Goal: Task Accomplishment & Management: Manage account settings

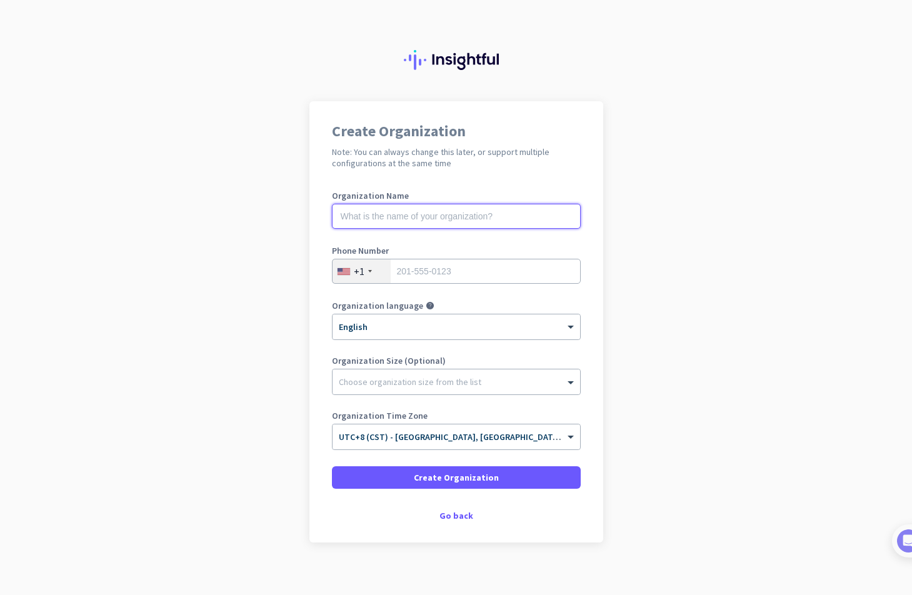
click at [447, 214] on input "text" at bounding box center [456, 216] width 249 height 25
click at [486, 221] on input "text" at bounding box center [456, 216] width 249 height 25
type input "WJ"
click at [458, 273] on input "tel" at bounding box center [456, 271] width 249 height 25
click at [365, 275] on div "+1" at bounding box center [362, 271] width 58 height 24
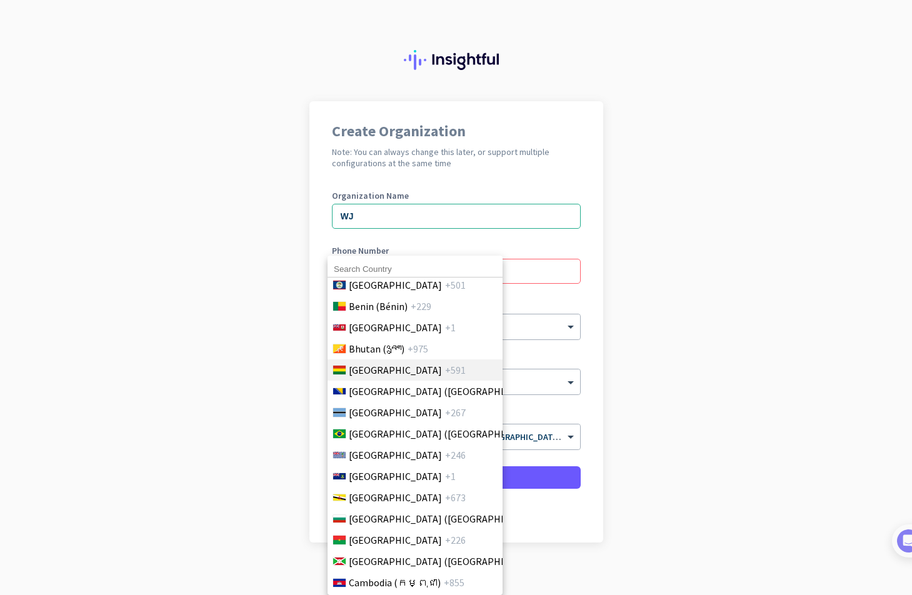
scroll to position [625, 0]
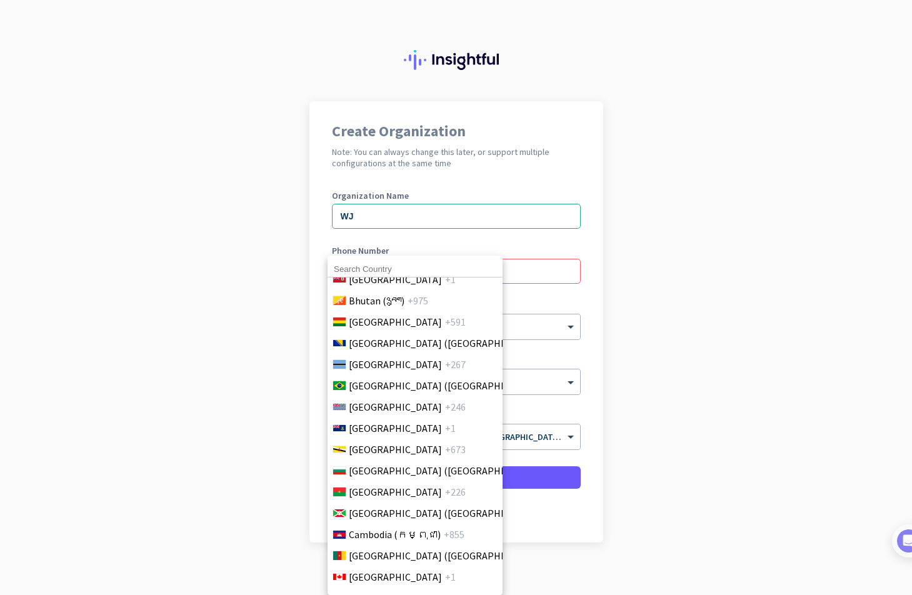
click at [443, 267] on input at bounding box center [415, 269] width 175 height 16
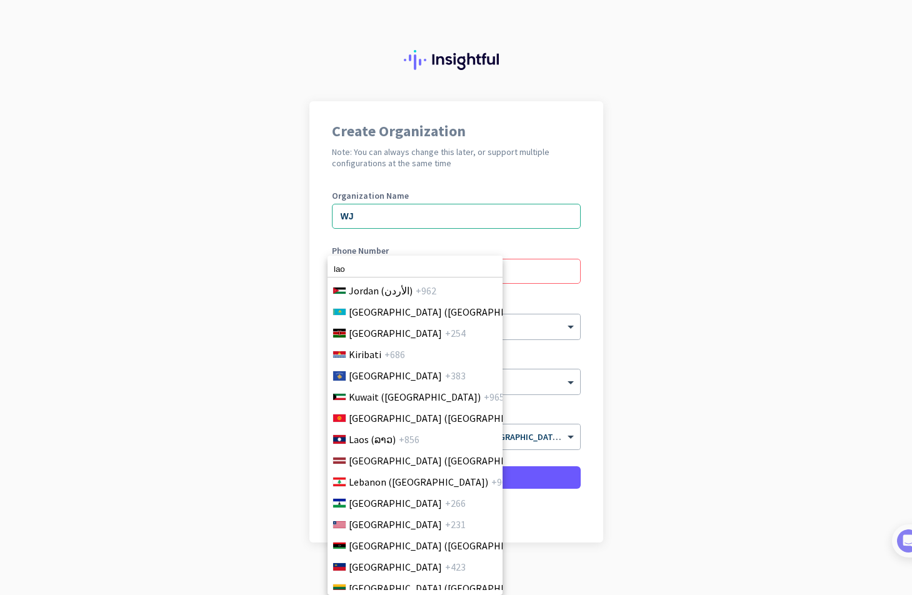
scroll to position [2453, 0]
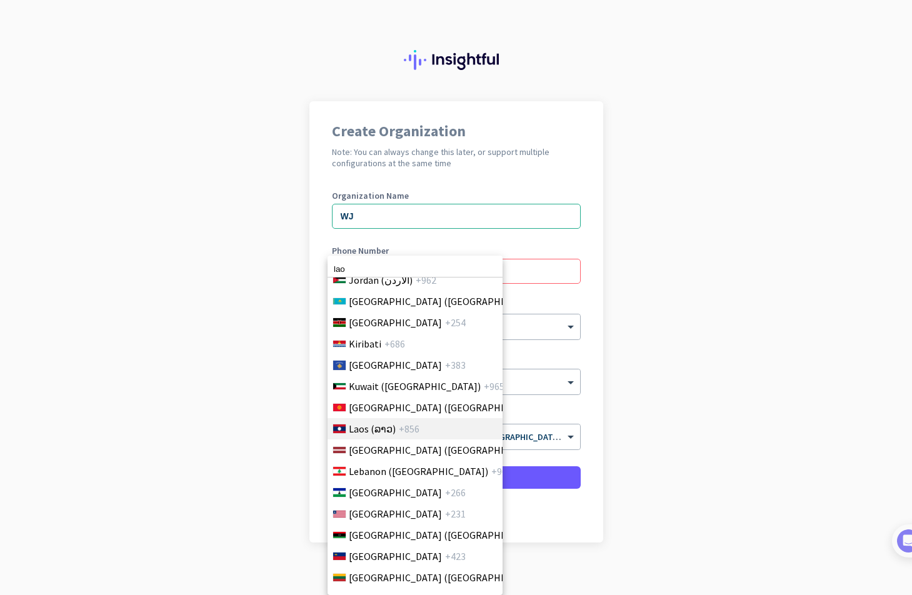
type input "lao"
click at [403, 422] on span "+856" at bounding box center [409, 428] width 21 height 15
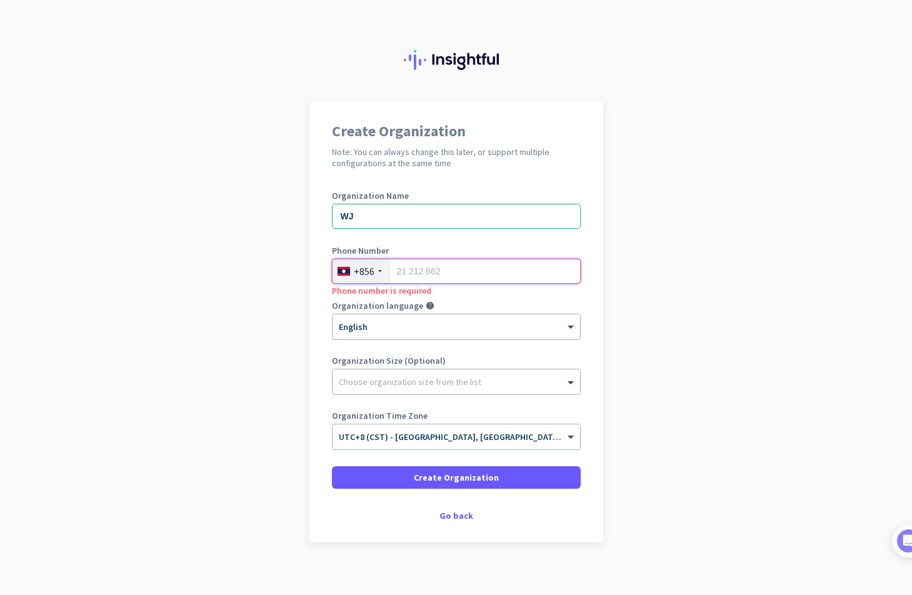
click at [421, 271] on input "tel" at bounding box center [456, 271] width 249 height 25
type input "2051901909"
click at [457, 332] on div "× English" at bounding box center [449, 327] width 232 height 11
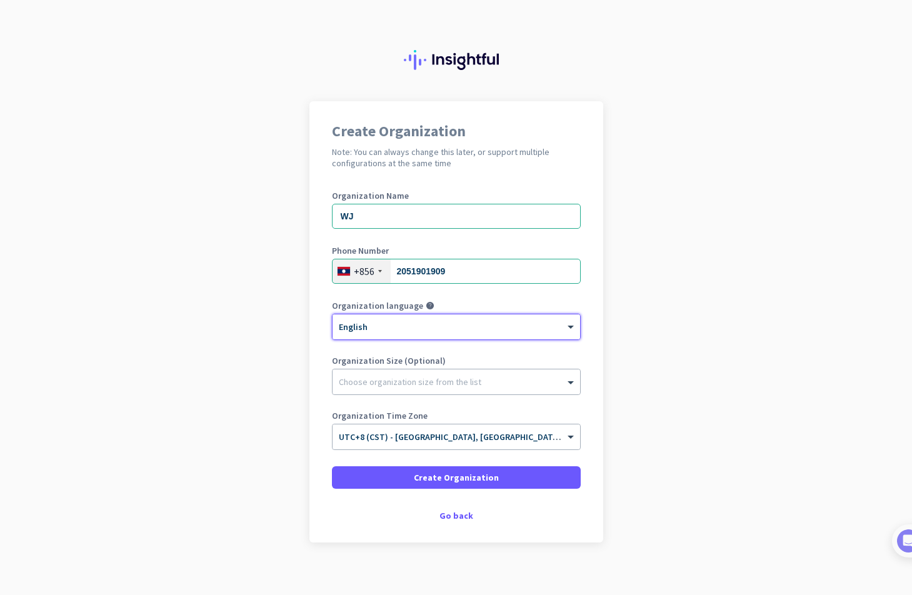
click at [457, 332] on div "× English" at bounding box center [449, 327] width 232 height 11
click at [443, 378] on div at bounding box center [457, 379] width 248 height 13
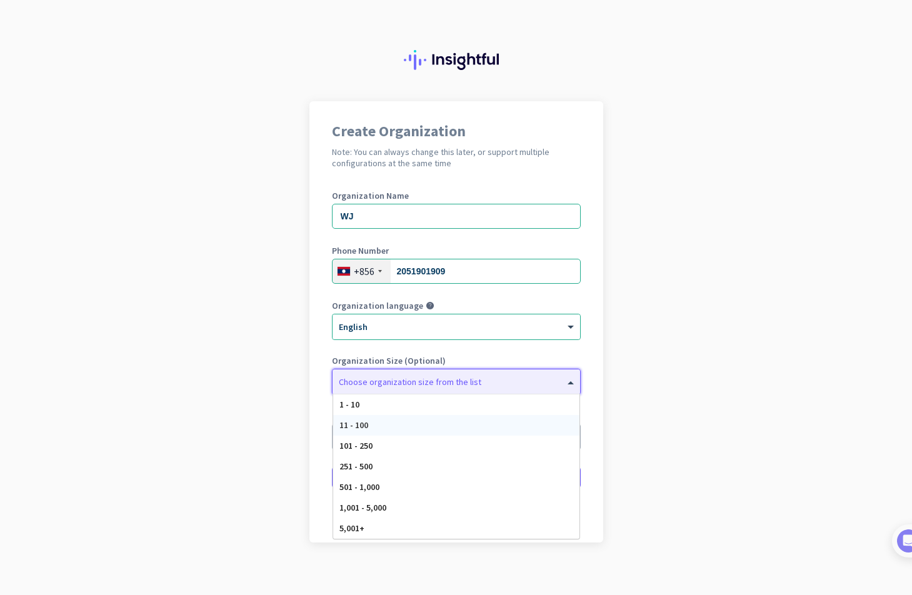
click at [447, 421] on div "11 - 100" at bounding box center [456, 425] width 246 height 21
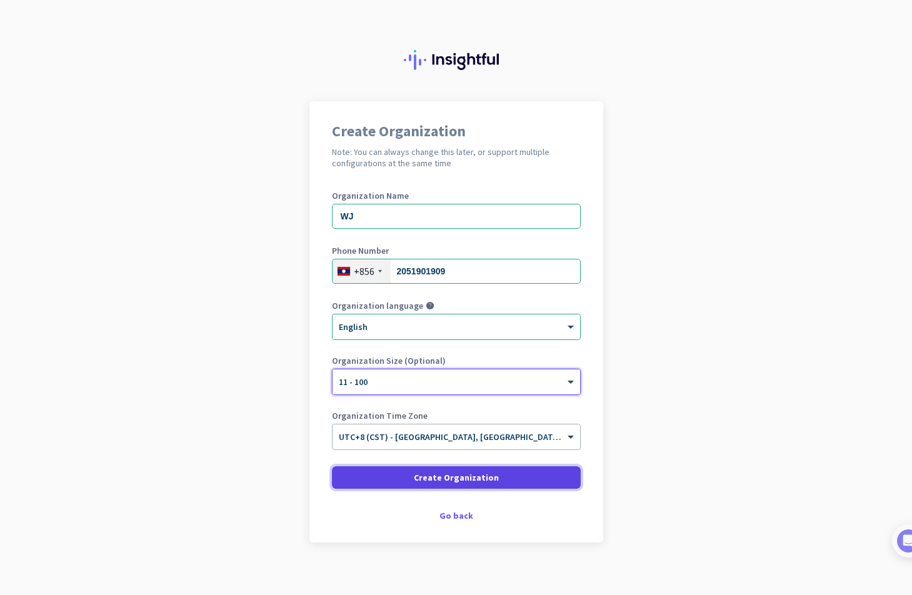
click at [479, 479] on span "Create Organization" at bounding box center [456, 477] width 85 height 13
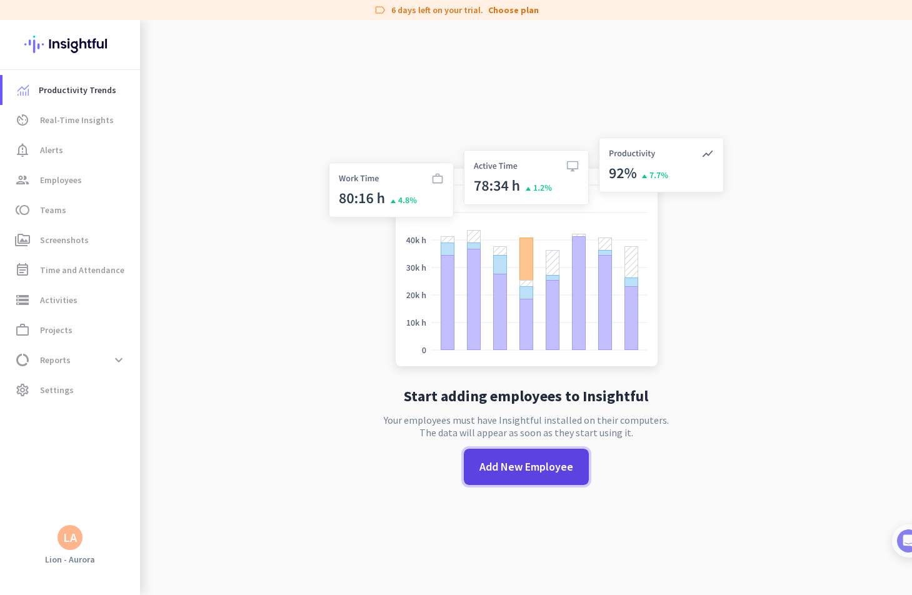
click at [527, 471] on span "Add New Employee" at bounding box center [527, 467] width 94 height 16
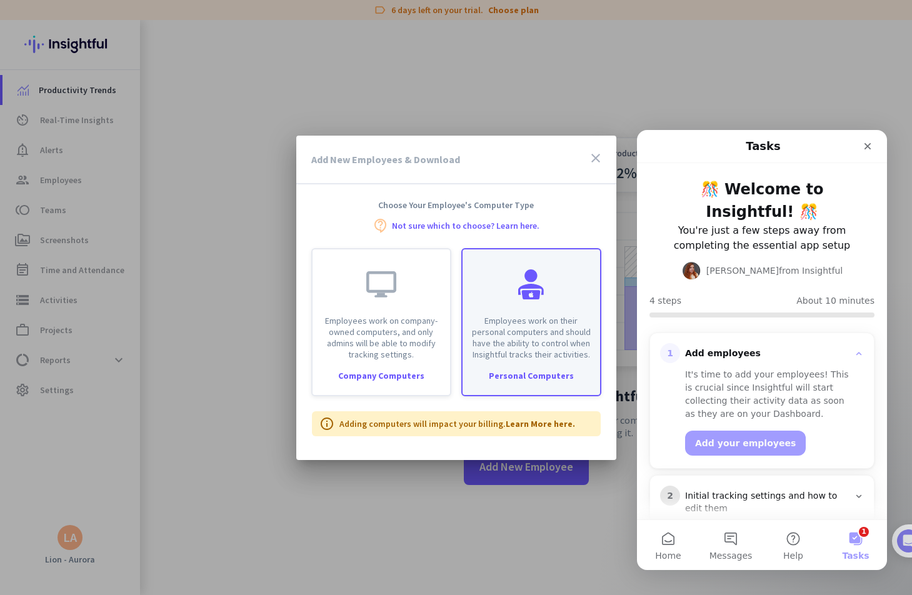
click at [529, 353] on p "Employees work on their personal computers and should have the ability to contr…" at bounding box center [531, 337] width 123 height 45
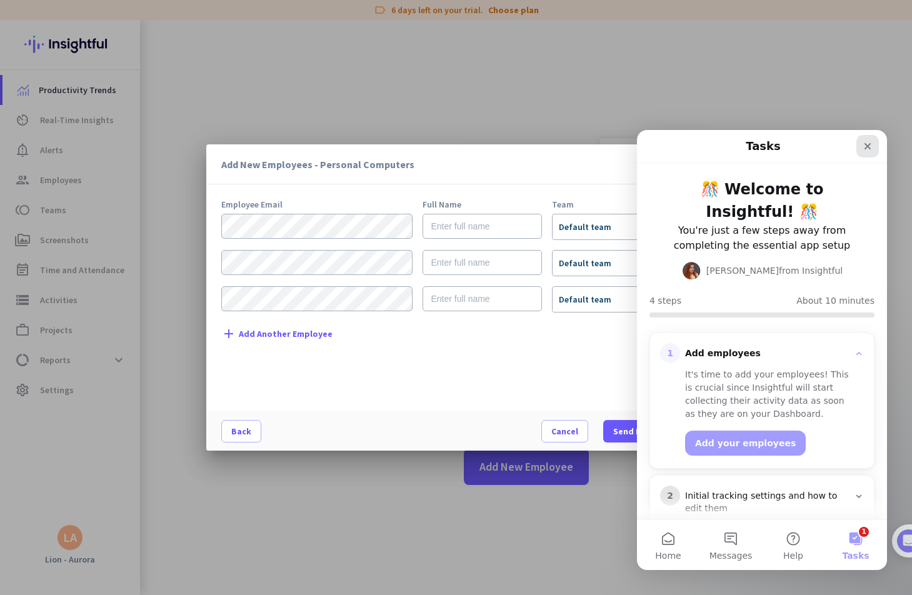
click at [865, 144] on icon "Close" at bounding box center [868, 146] width 7 height 7
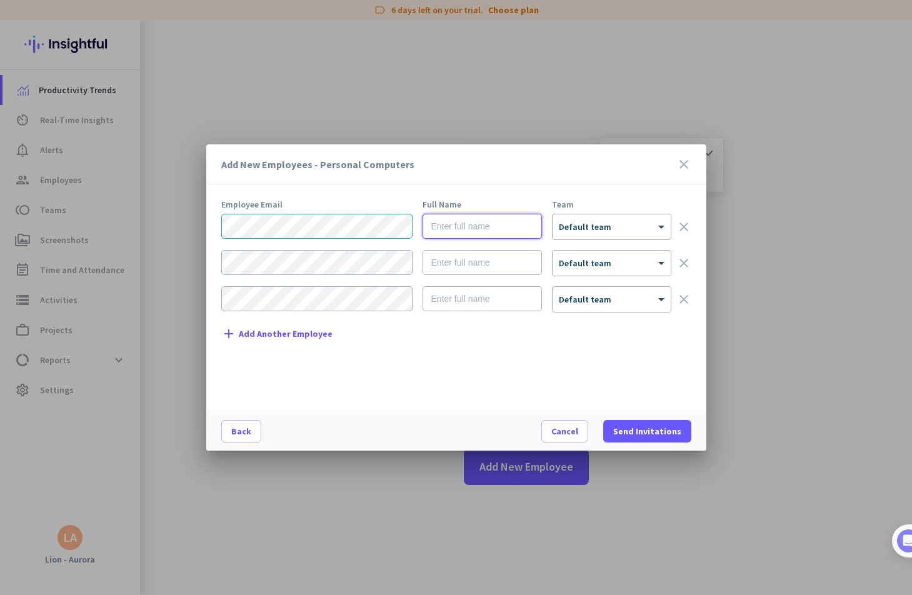
click at [471, 226] on input "text" at bounding box center [482, 226] width 119 height 25
type input "Lion - Testing"
click at [647, 228] on div at bounding box center [612, 223] width 118 height 11
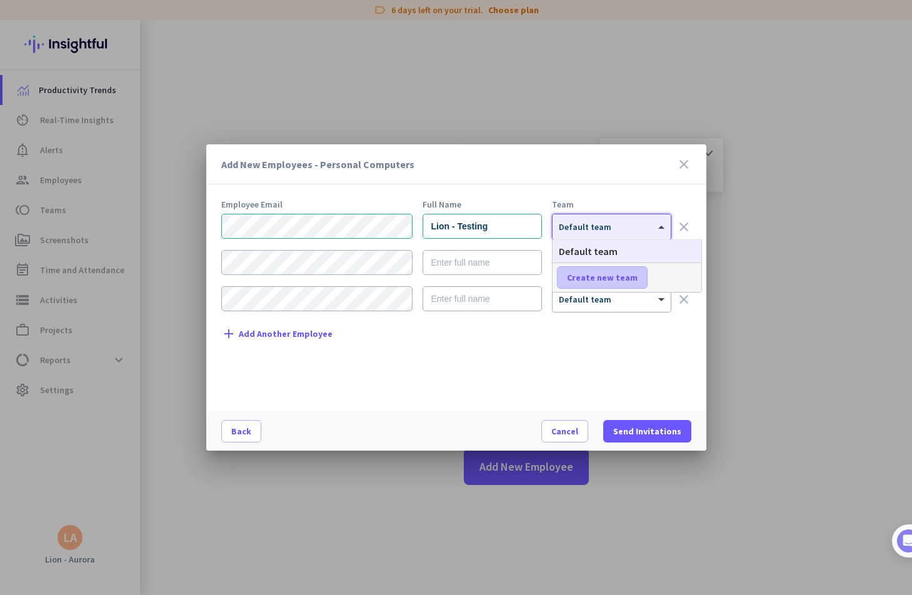
click at [625, 278] on span "Create new team" at bounding box center [602, 277] width 71 height 13
click at [633, 280] on input "text" at bounding box center [603, 277] width 93 height 23
type input "Admin"
drag, startPoint x: 614, startPoint y: 279, endPoint x: 535, endPoint y: 279, distance: 79.4
click at [535, 279] on body "label 6 days left on your trial. Choose plan Productivity Trends av_timer Real-…" at bounding box center [456, 297] width 912 height 595
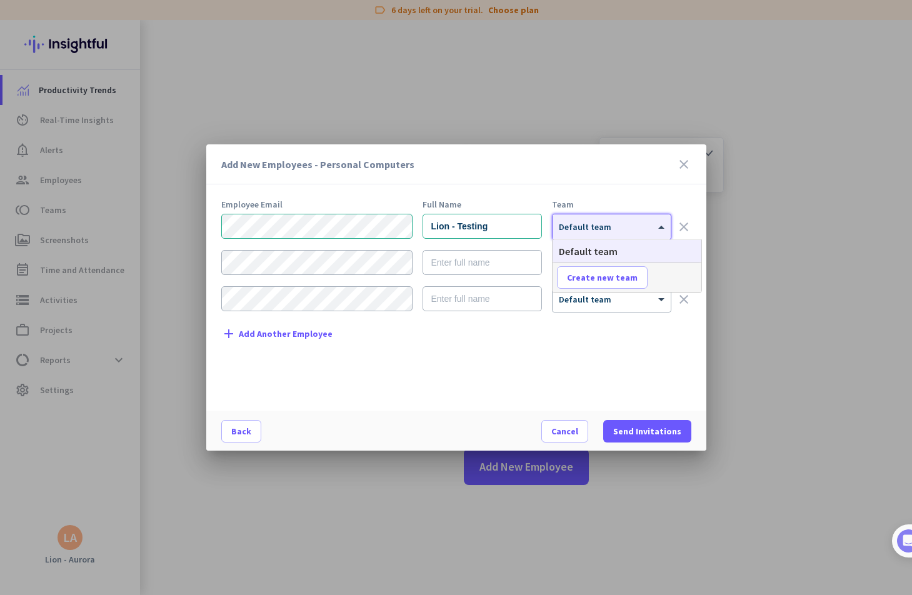
click at [658, 231] on span at bounding box center [663, 227] width 16 height 11
click at [610, 274] on span "Create new team" at bounding box center [602, 277] width 71 height 13
click at [598, 278] on input "text" at bounding box center [603, 277] width 93 height 23
type input "Management"
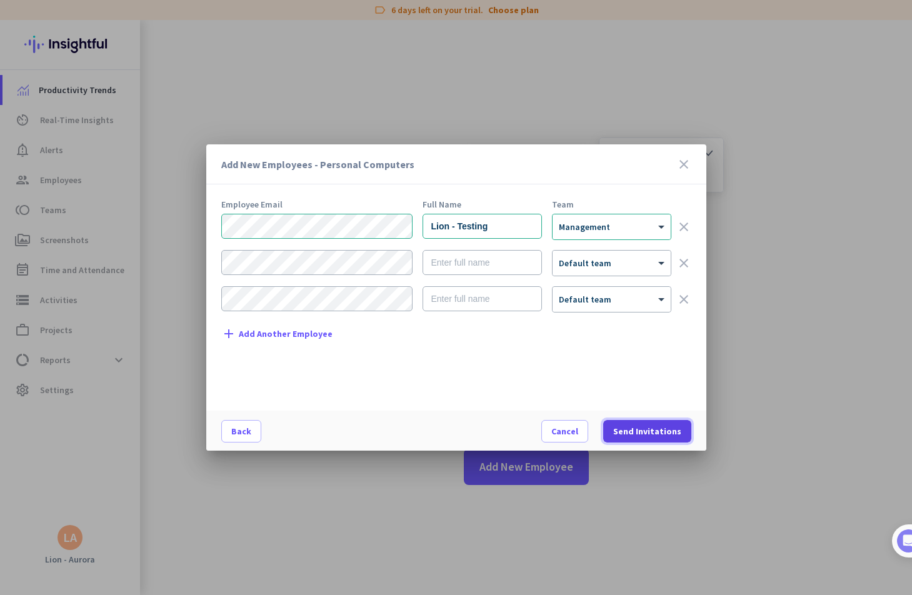
click at [653, 430] on span "Send Invitations" at bounding box center [647, 431] width 68 height 13
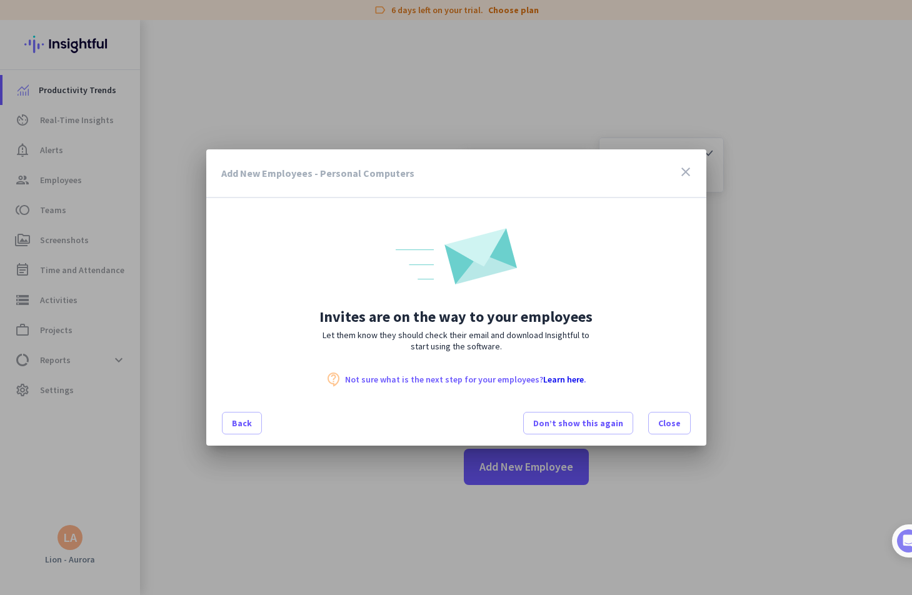
click at [555, 379] on link "Learn here" at bounding box center [563, 379] width 41 height 11
click at [661, 419] on span "Close" at bounding box center [669, 423] width 23 height 13
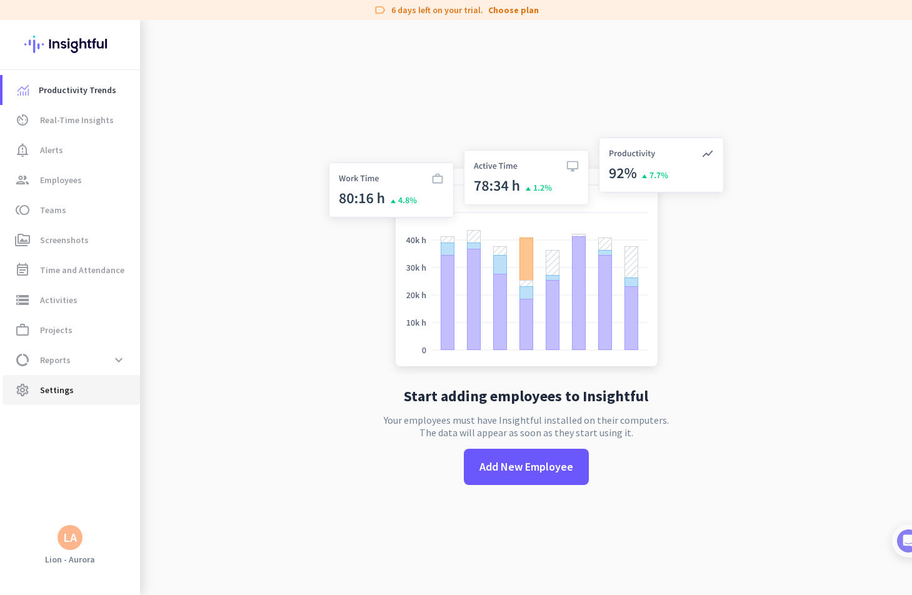
click at [63, 390] on span "Settings" at bounding box center [57, 390] width 34 height 15
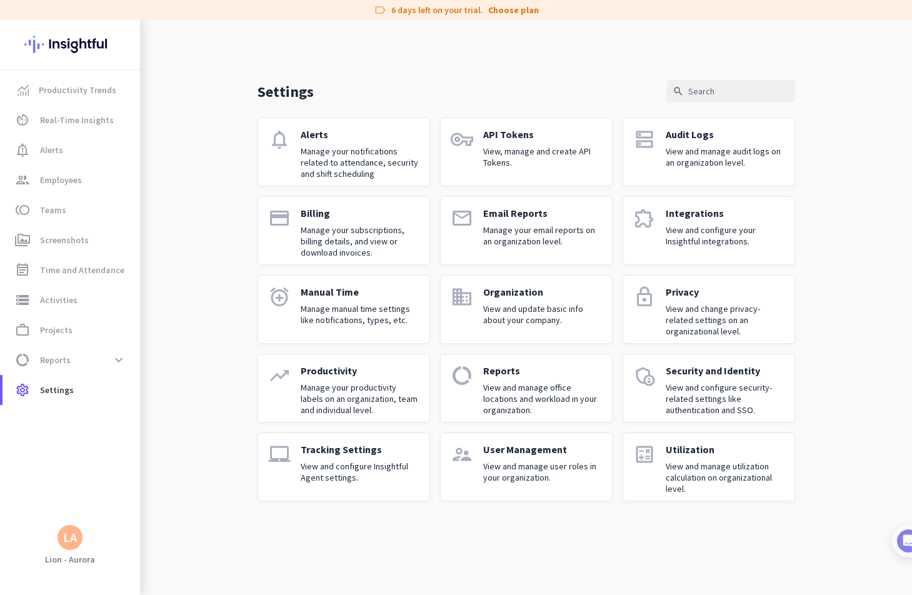
click at [376, 464] on p "View and configure Insightful Agent settings." at bounding box center [360, 472] width 119 height 23
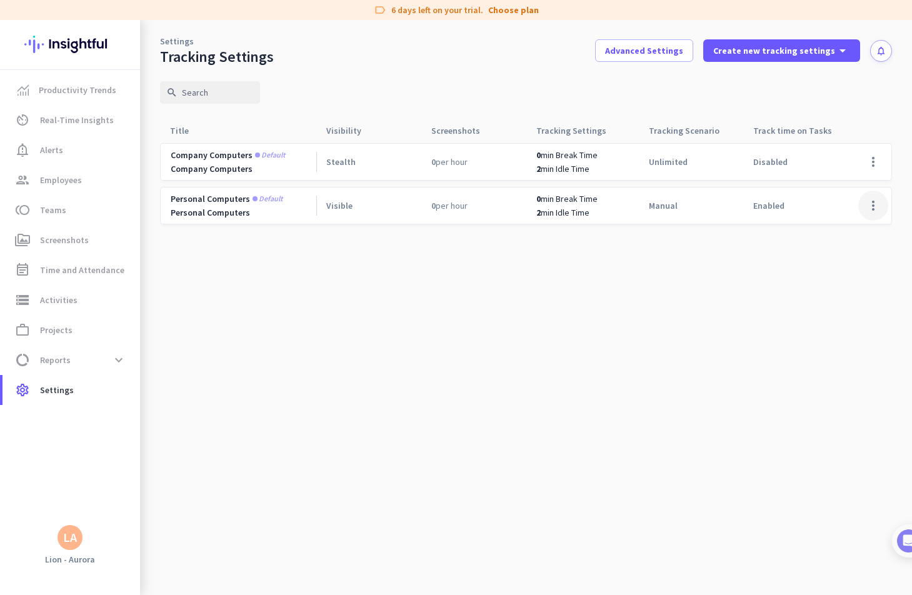
click at [869, 205] on span at bounding box center [874, 206] width 30 height 30
click at [852, 232] on span "Edit" at bounding box center [848, 232] width 60 height 13
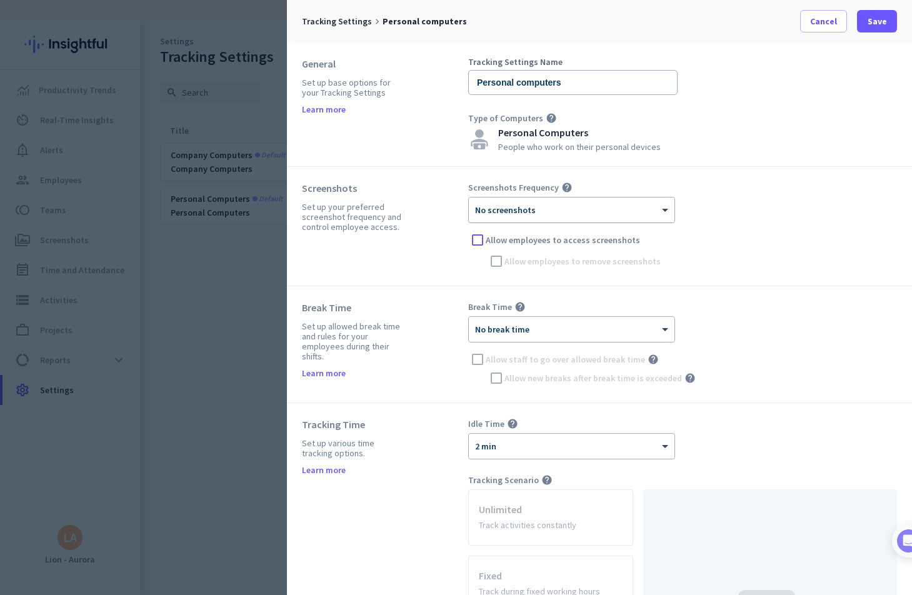
click at [592, 216] on div "× No screenshots" at bounding box center [572, 210] width 206 height 25
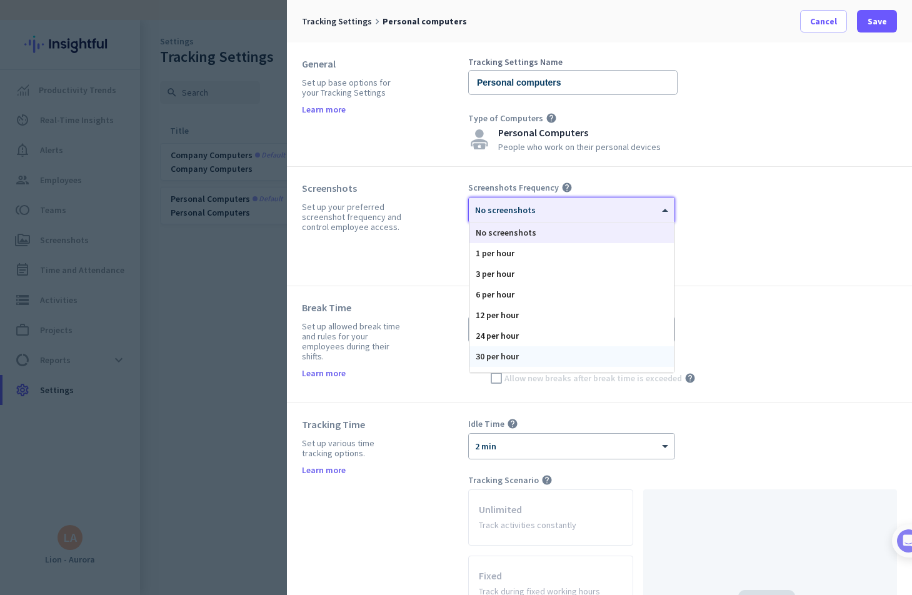
scroll to position [77, 0]
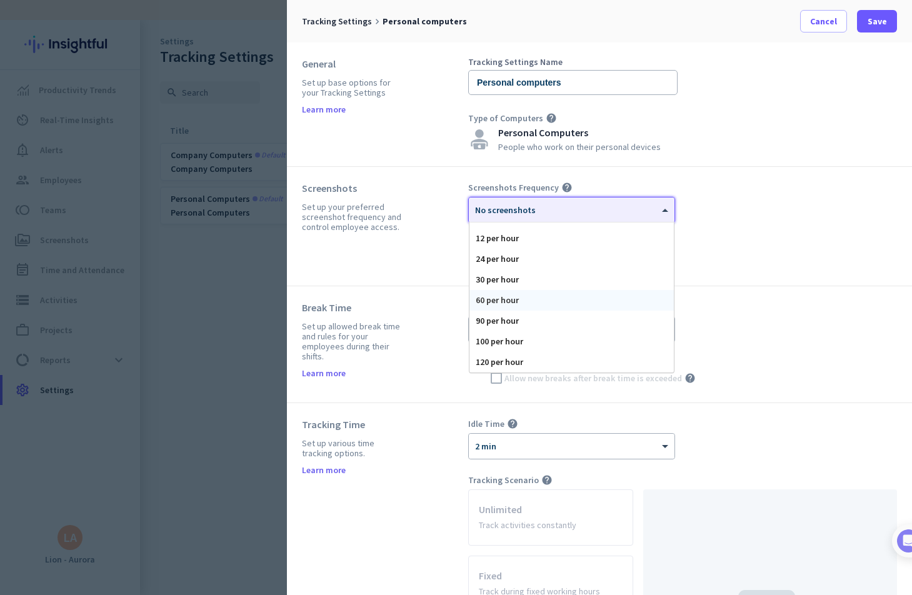
click at [530, 301] on div "60 per hour" at bounding box center [572, 300] width 204 height 21
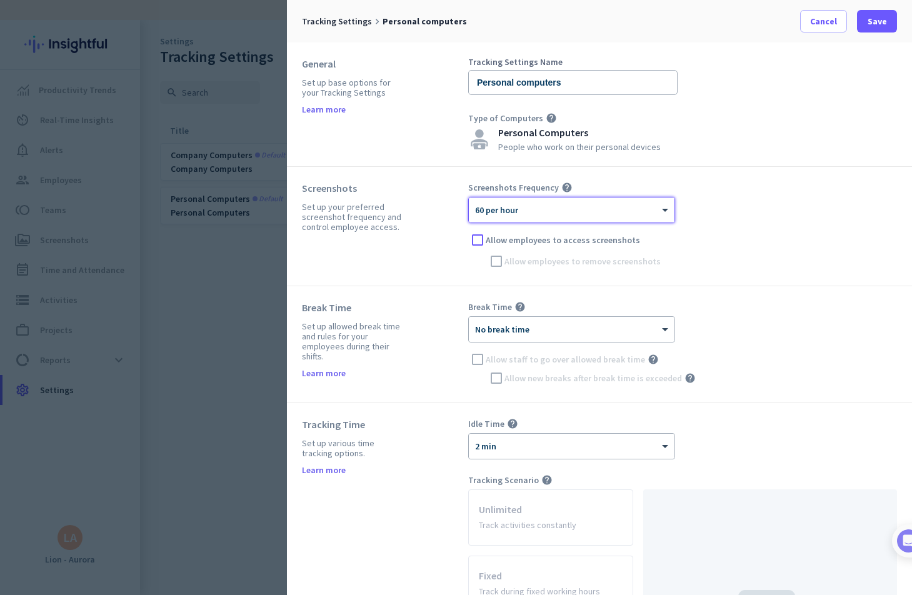
click at [724, 267] on div "Screenshots Frequency help × 60 per hour Allow employees to access screenshots …" at bounding box center [682, 226] width 429 height 89
click at [474, 239] on div at bounding box center [477, 240] width 19 height 19
click at [474, 241] on div at bounding box center [477, 240] width 19 height 19
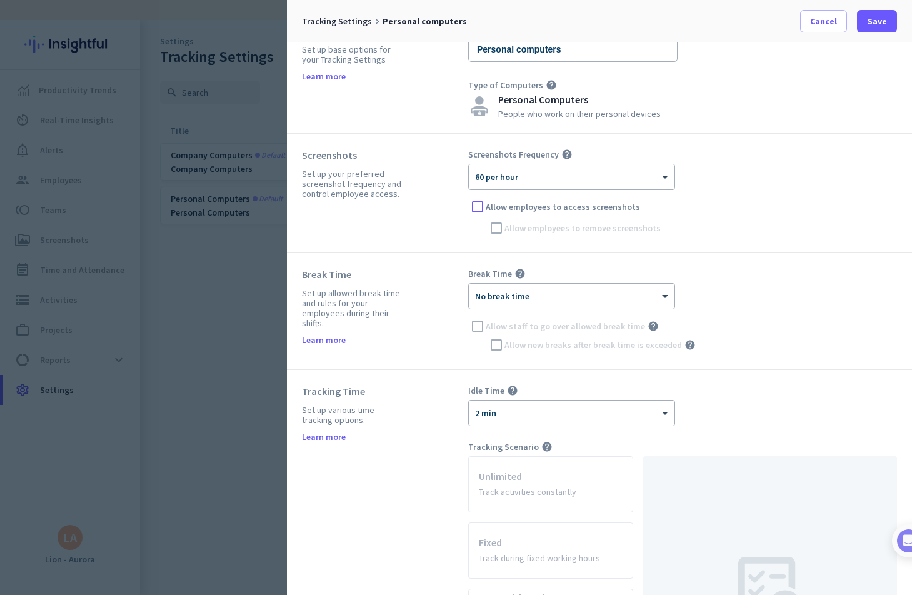
scroll to position [63, 0]
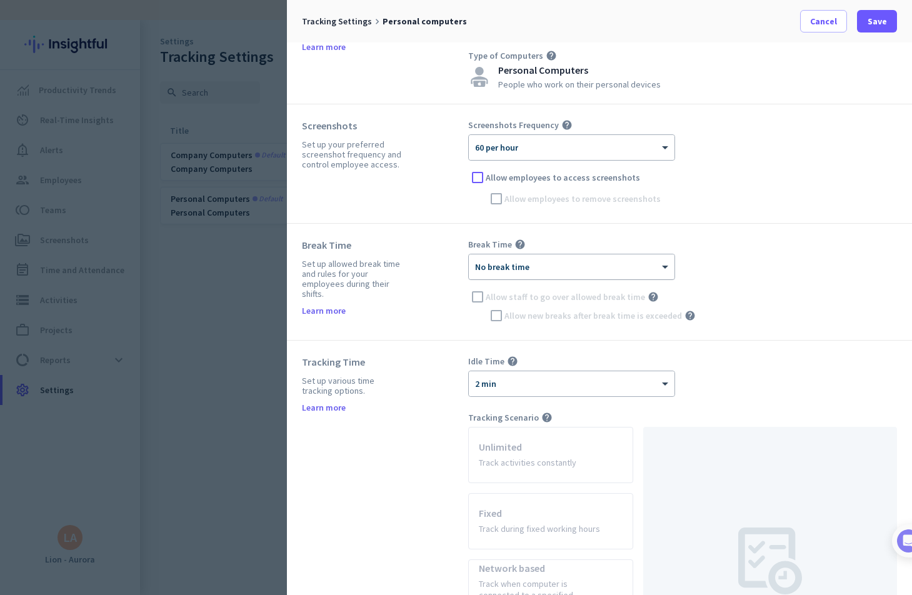
click at [610, 269] on div "× No break time" at bounding box center [564, 267] width 190 height 11
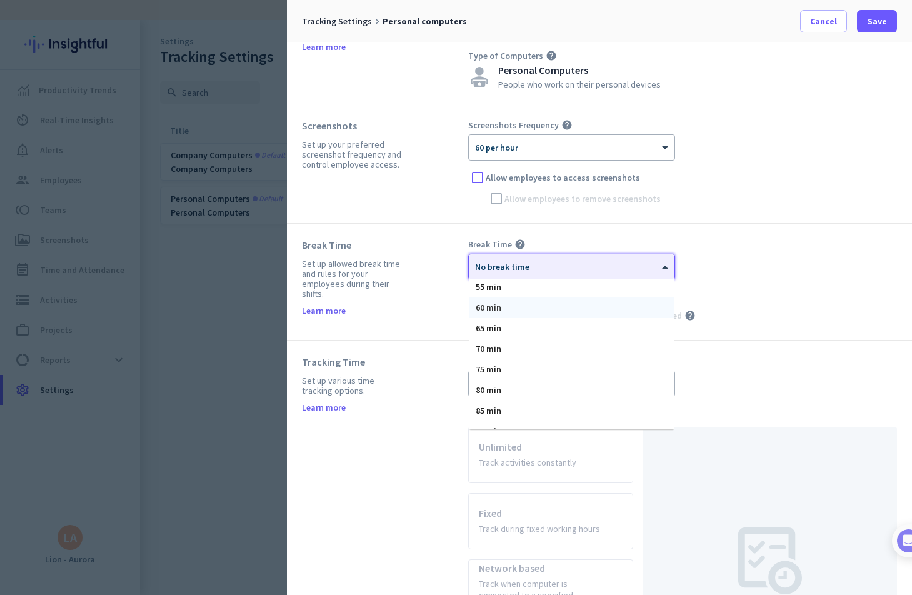
scroll to position [250, 0]
click at [538, 410] on div "90 min" at bounding box center [572, 411] width 204 height 21
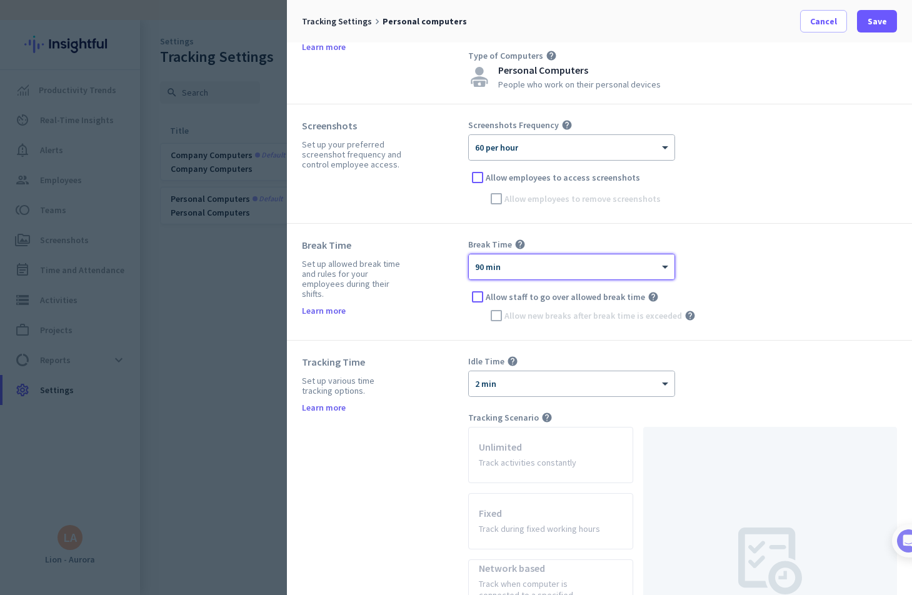
click at [527, 267] on div at bounding box center [572, 263] width 206 height 11
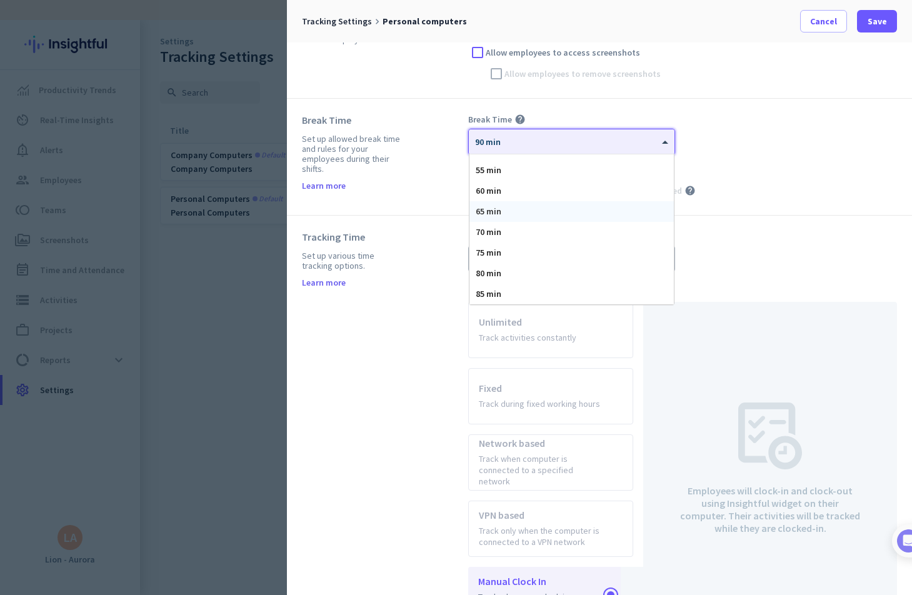
scroll to position [199, 0]
click at [502, 209] on div "60 min" at bounding box center [572, 213] width 204 height 21
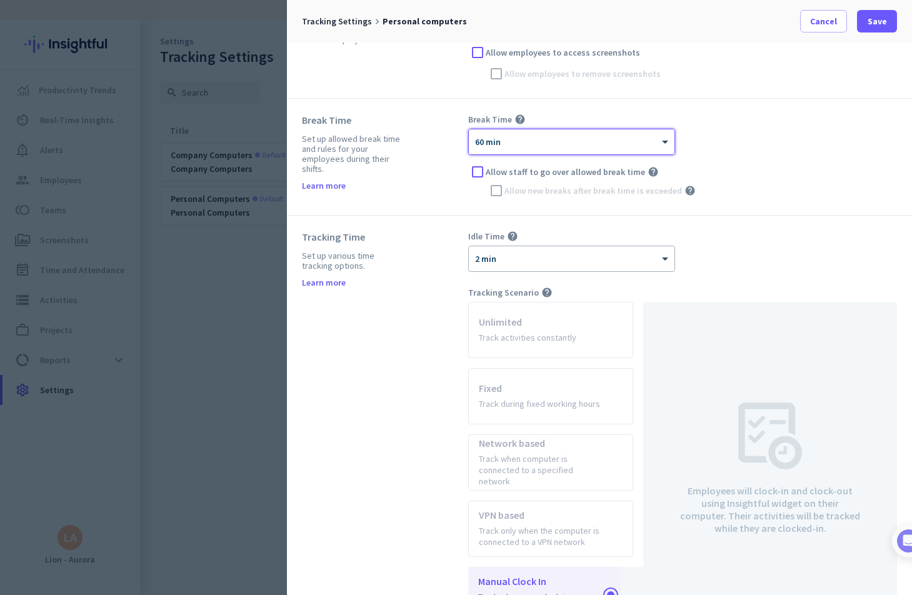
click at [802, 208] on div "Break Time Set up allowed break time and rules for your employees during their …" at bounding box center [599, 157] width 625 height 117
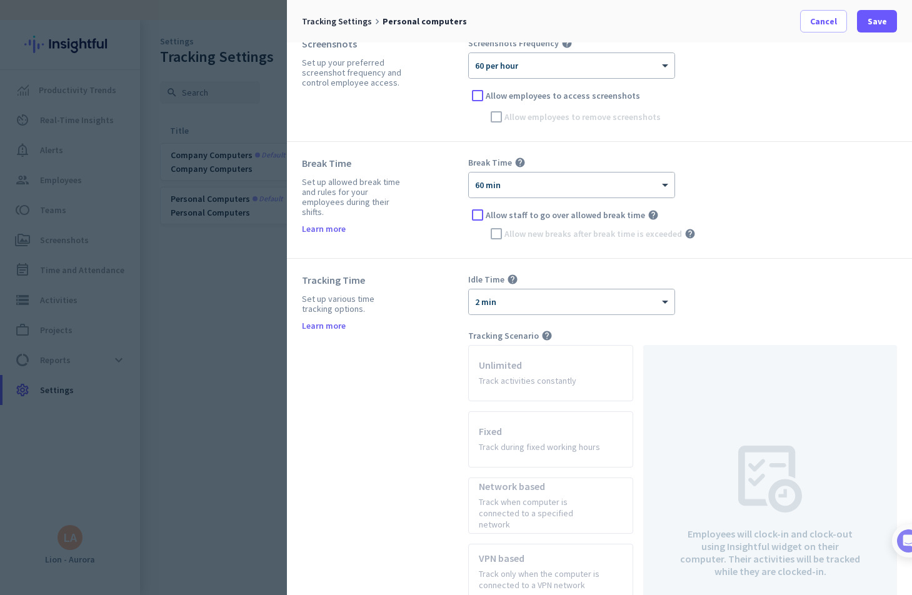
scroll to position [125, 0]
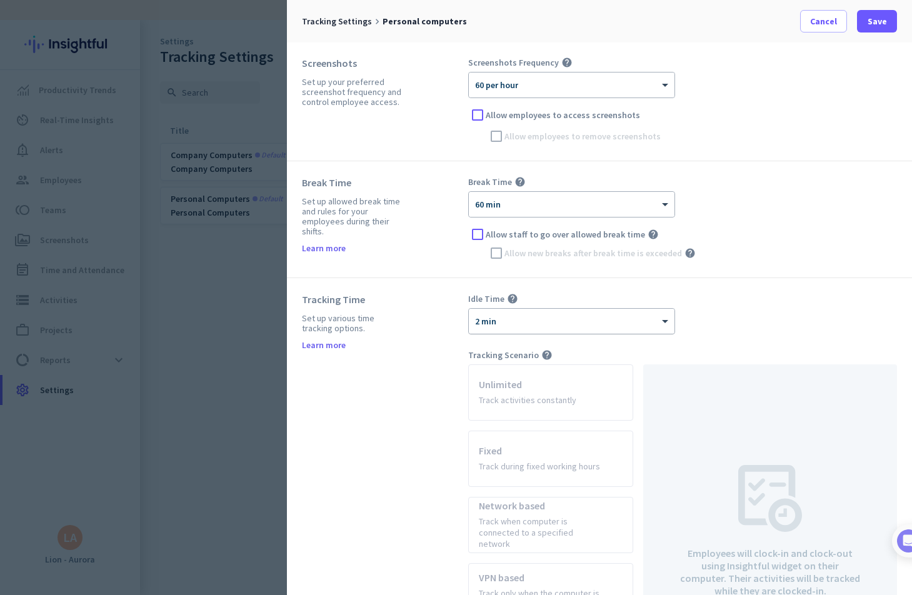
click at [652, 326] on div "× 2 min" at bounding box center [564, 321] width 190 height 11
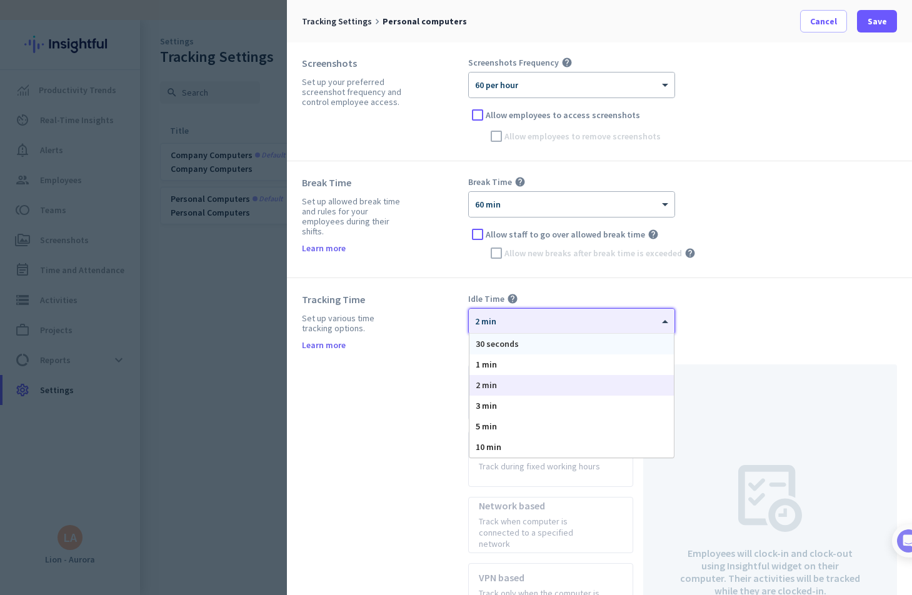
click at [618, 344] on div "30 seconds" at bounding box center [572, 344] width 204 height 21
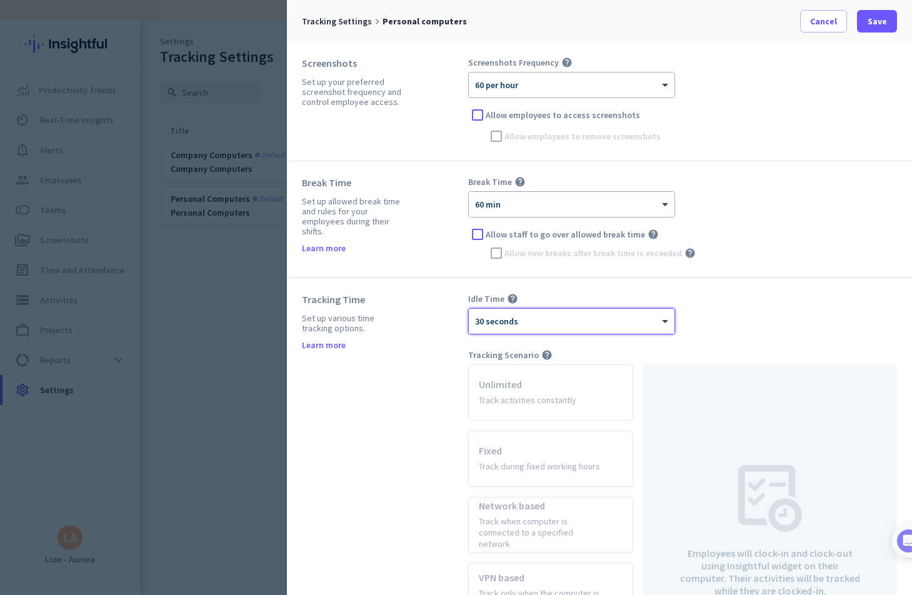
click at [799, 312] on div "Idle Time help × 30 seconds" at bounding box center [682, 313] width 429 height 41
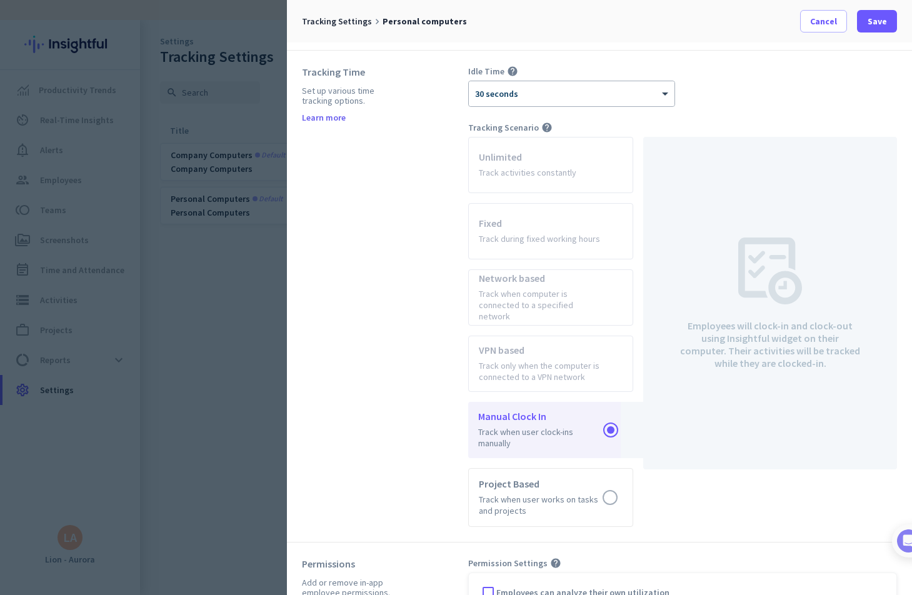
scroll to position [375, 0]
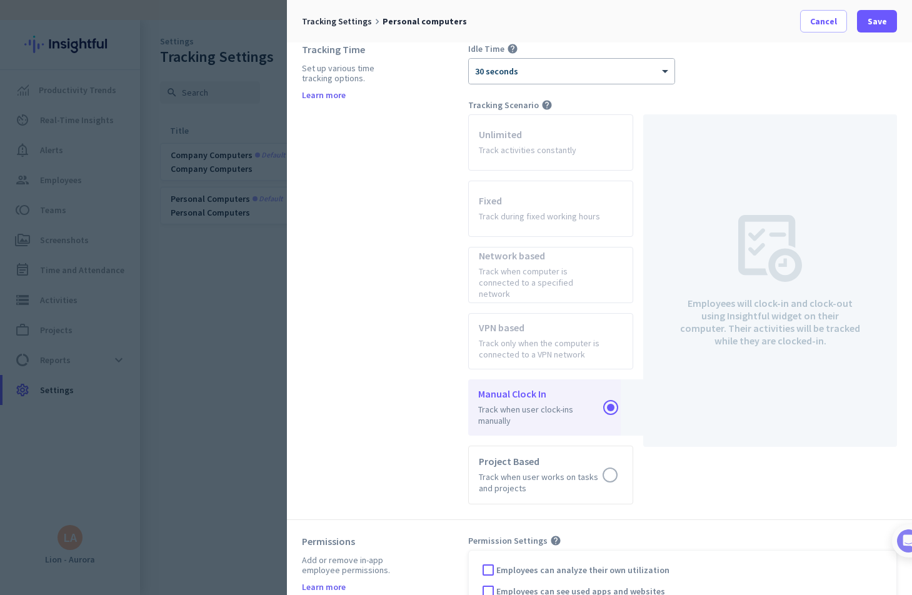
click at [733, 494] on div "Tracking Time Set up various time tracking options. Learn more Idle Time help ×…" at bounding box center [599, 274] width 625 height 492
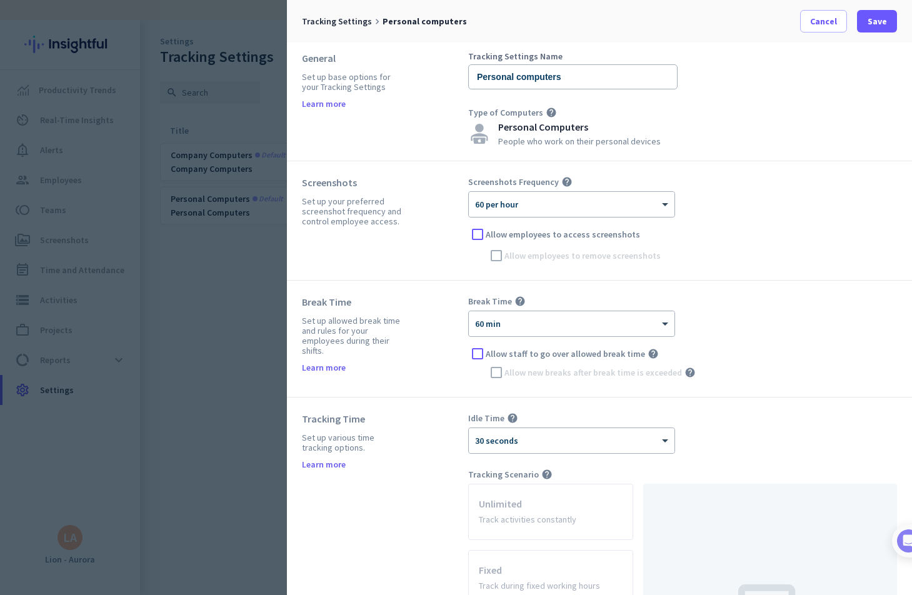
scroll to position [0, 0]
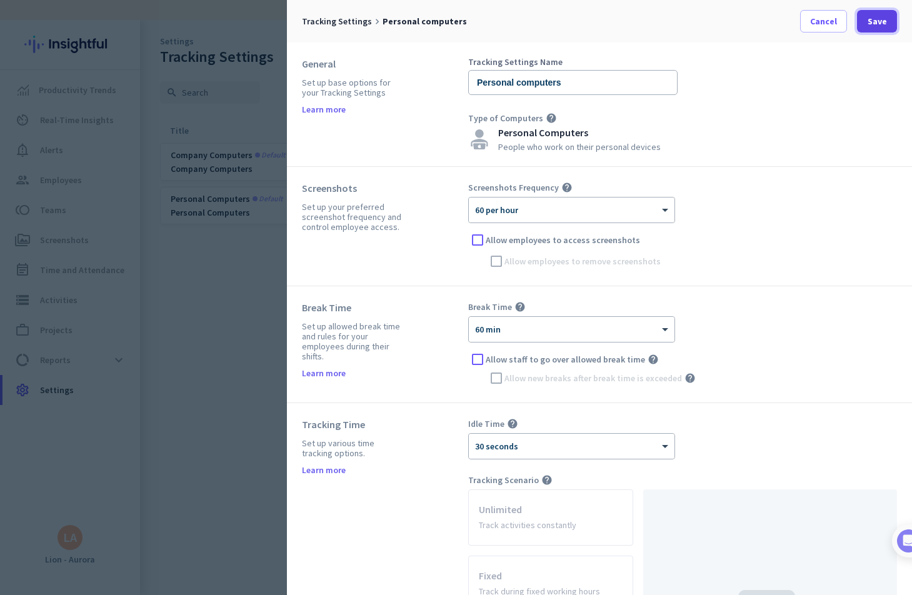
click at [875, 28] on span at bounding box center [877, 21] width 40 height 30
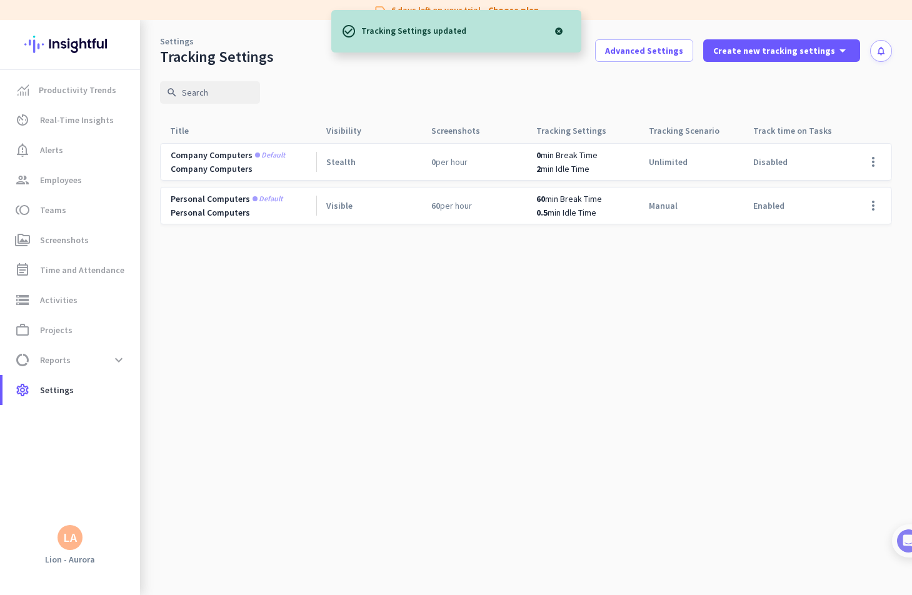
click at [536, 91] on div "search" at bounding box center [526, 92] width 732 height 53
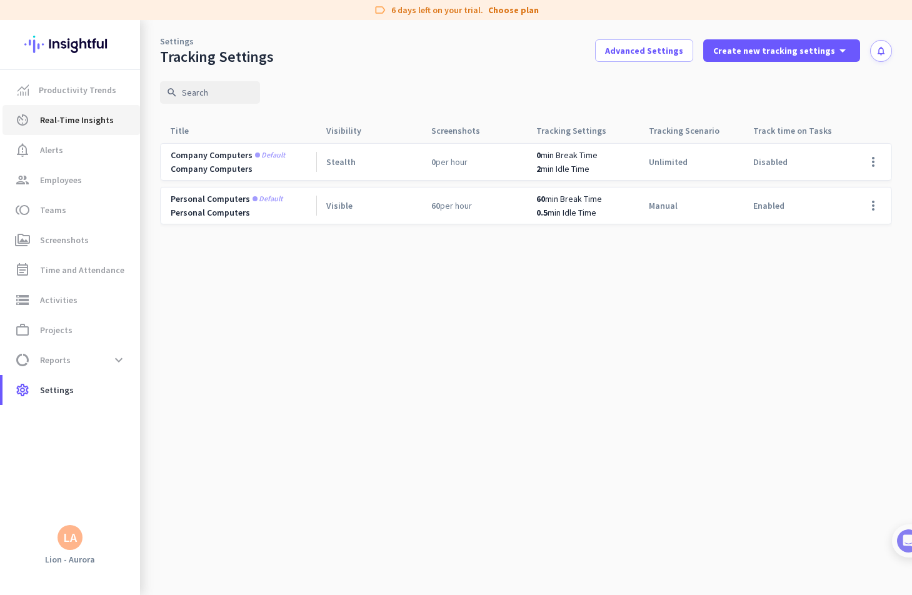
click at [68, 123] on span "Real-Time Insights" at bounding box center [77, 120] width 74 height 15
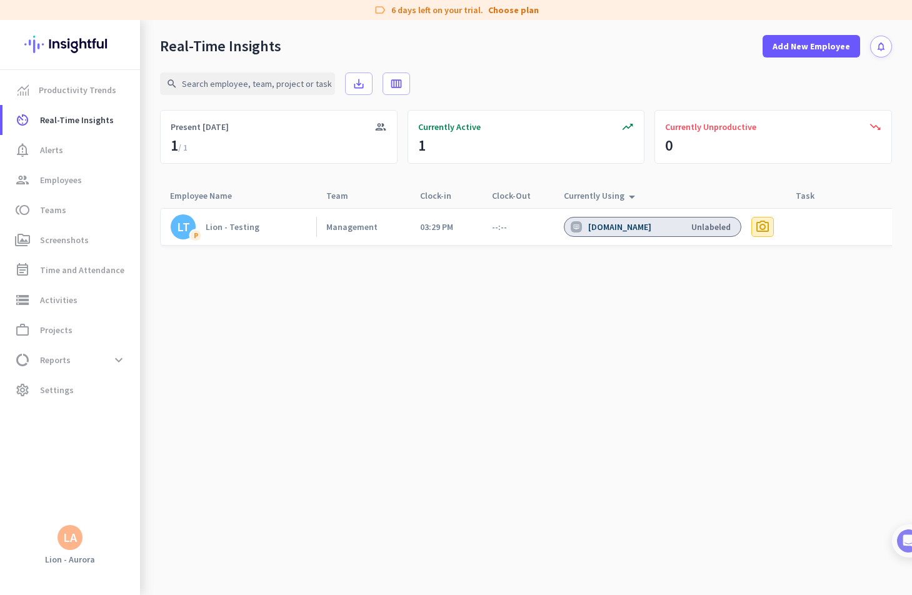
click at [757, 223] on span "photo_camera" at bounding box center [762, 226] width 15 height 15
click at [813, 47] on span "Add New Employee" at bounding box center [812, 46] width 78 height 13
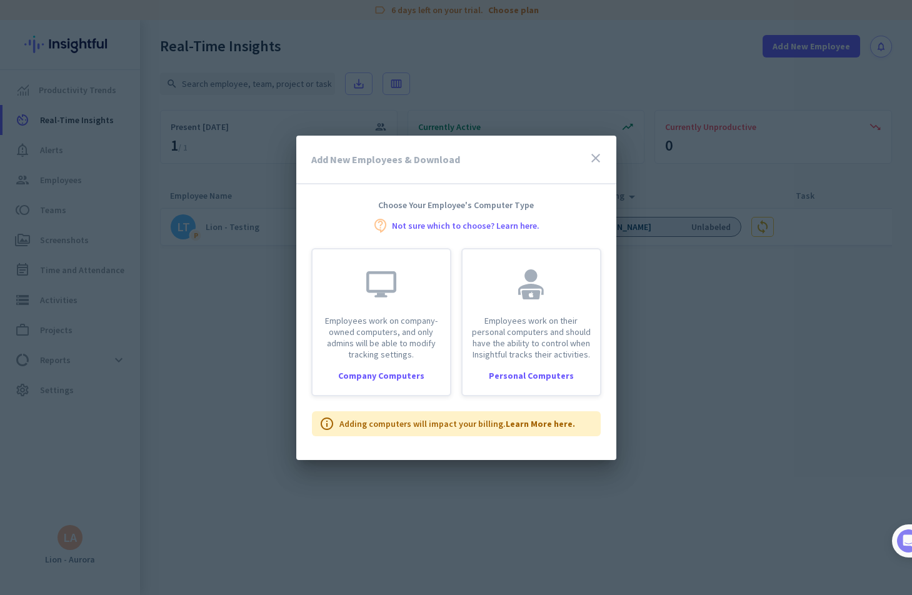
click at [597, 152] on icon "close" at bounding box center [595, 158] width 15 height 15
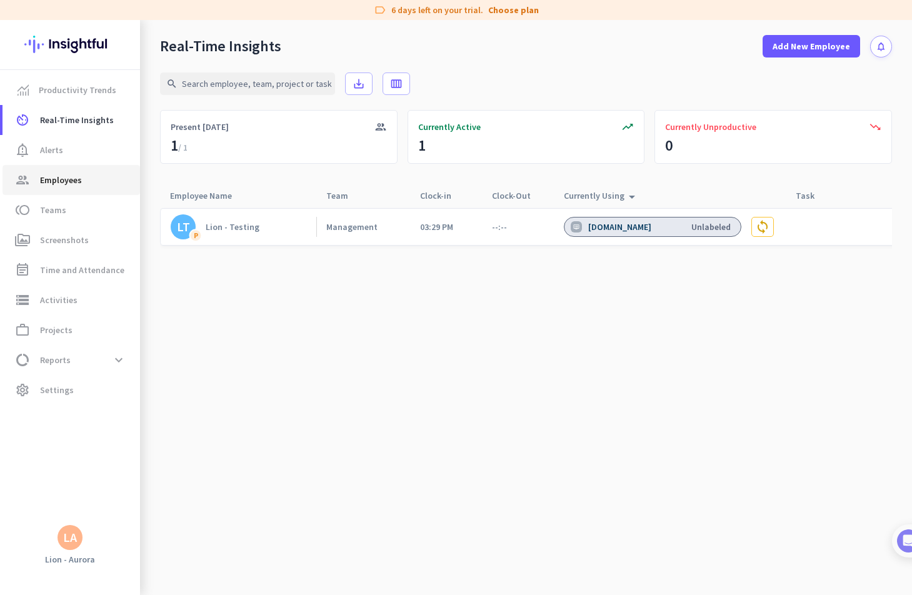
click at [54, 184] on span "Employees" at bounding box center [61, 180] width 42 height 15
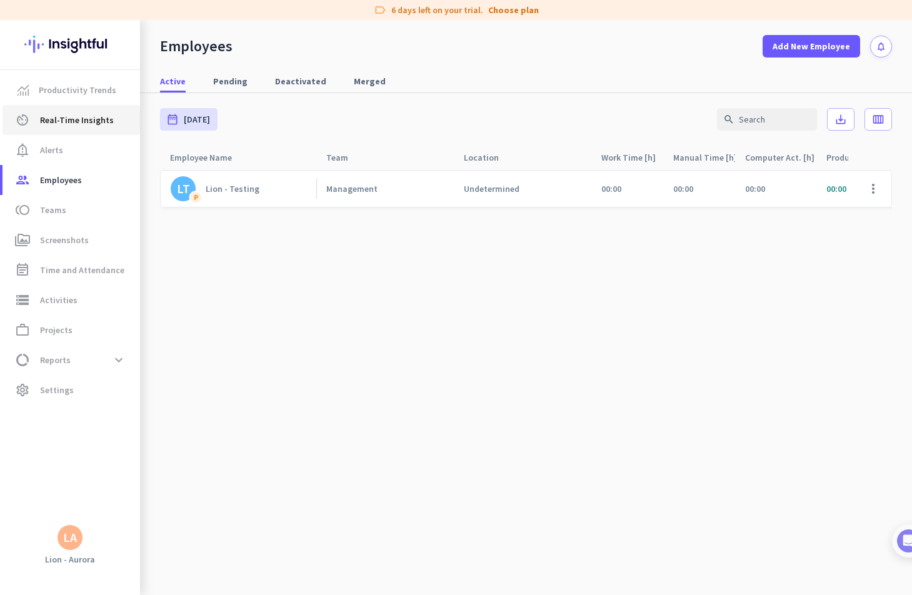
click at [71, 127] on span "Real-Time Insights" at bounding box center [77, 120] width 74 height 15
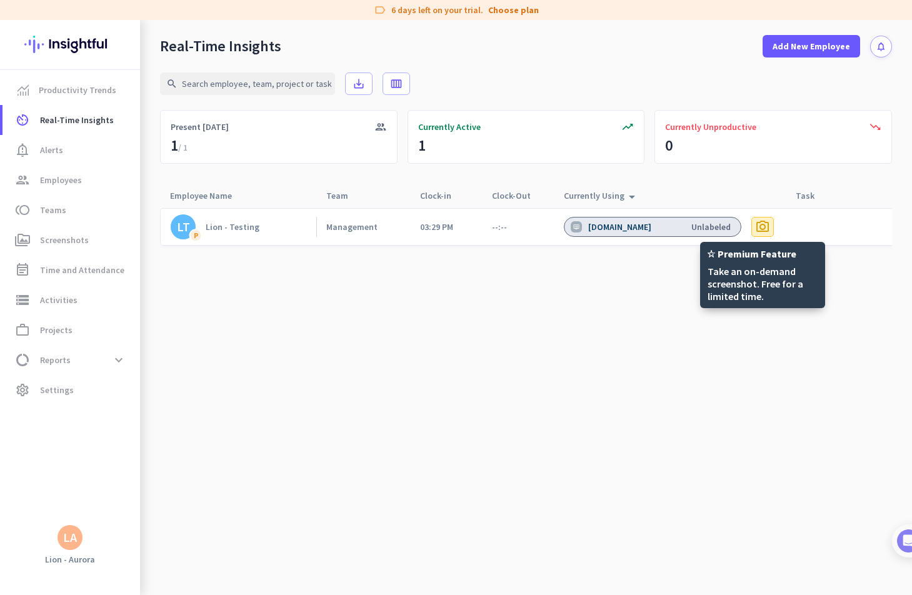
click at [760, 229] on span "photo_camera" at bounding box center [762, 226] width 15 height 15
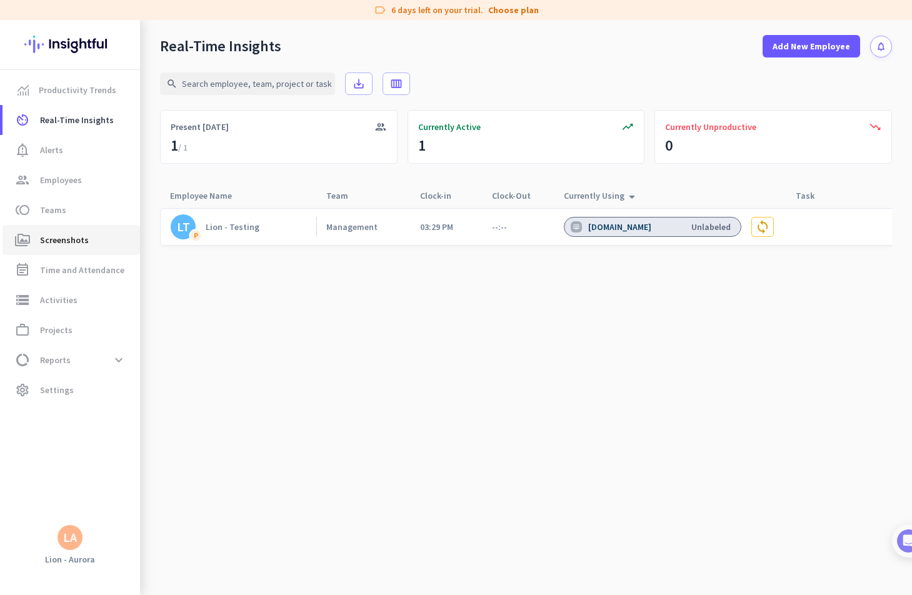
click at [62, 234] on span "Screenshots" at bounding box center [64, 240] width 49 height 15
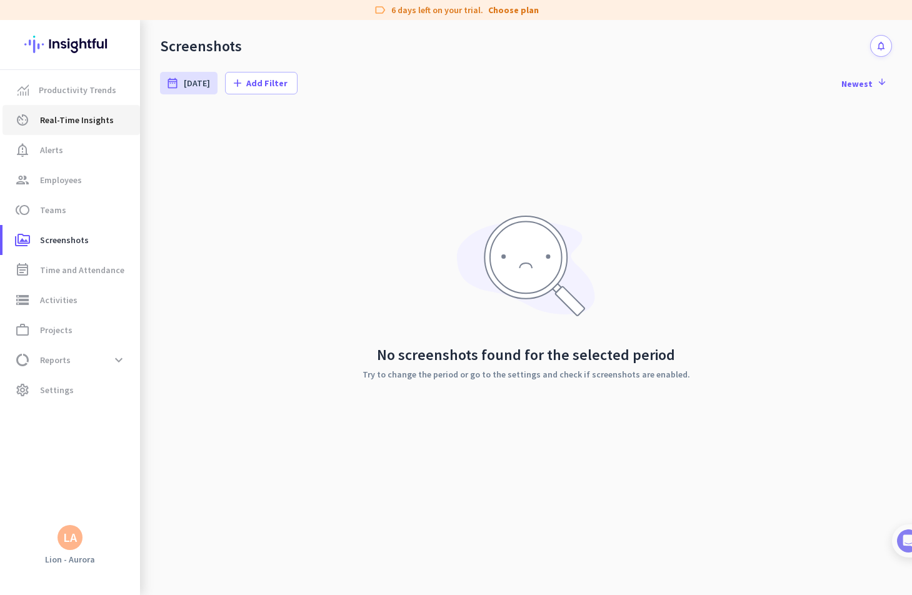
click at [90, 126] on span "Real-Time Insights" at bounding box center [77, 120] width 74 height 15
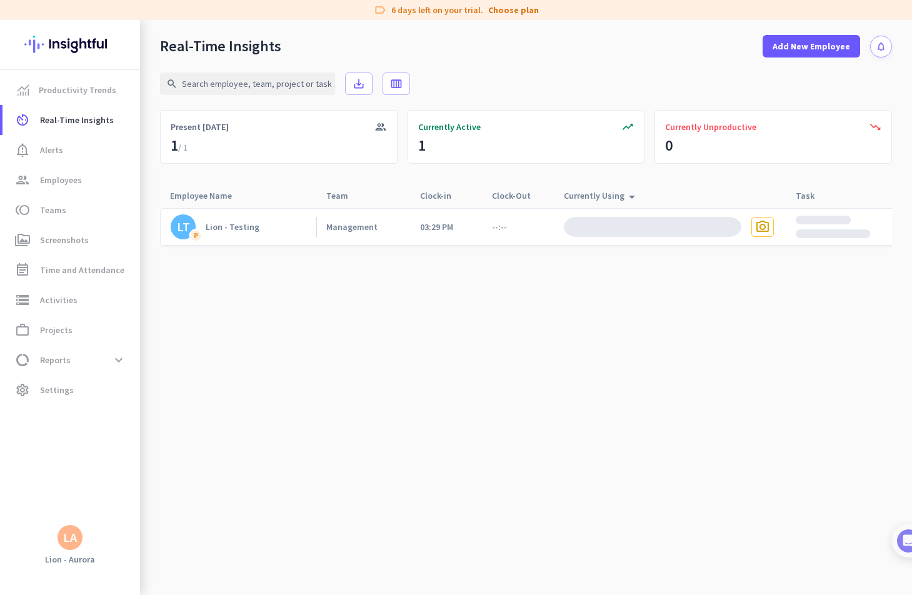
click at [621, 197] on div "Currently Using arrow_drop_up" at bounding box center [602, 196] width 76 height 18
click at [625, 197] on icon "arrow_drop_up" at bounding box center [632, 194] width 15 height 15
click at [623, 252] on div at bounding box center [526, 232] width 732 height 49
click at [630, 197] on icon "arrow_drop_up" at bounding box center [632, 194] width 15 height 15
click at [231, 231] on div "Lion - Testing" at bounding box center [233, 226] width 54 height 11
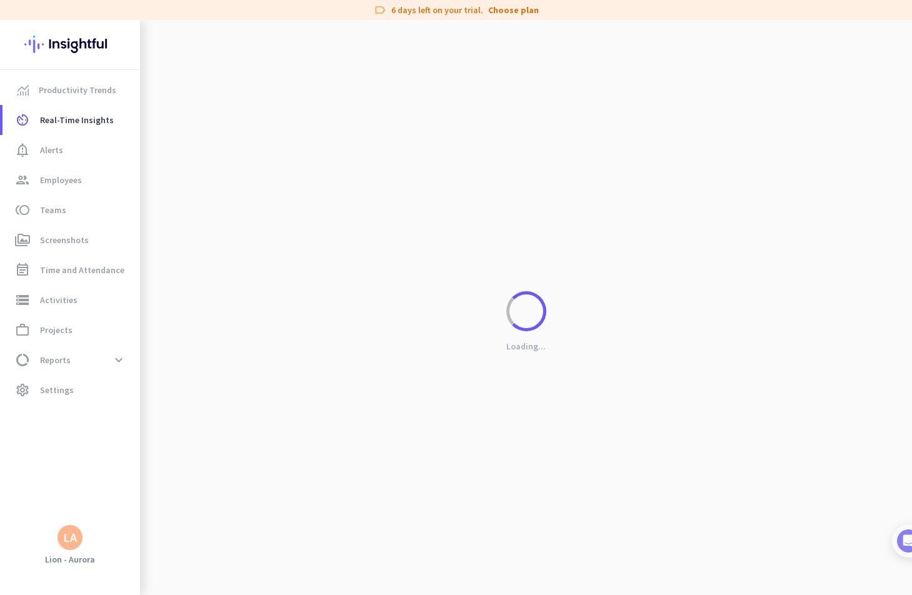
click at [241, 226] on div "Loading..." at bounding box center [526, 317] width 772 height 595
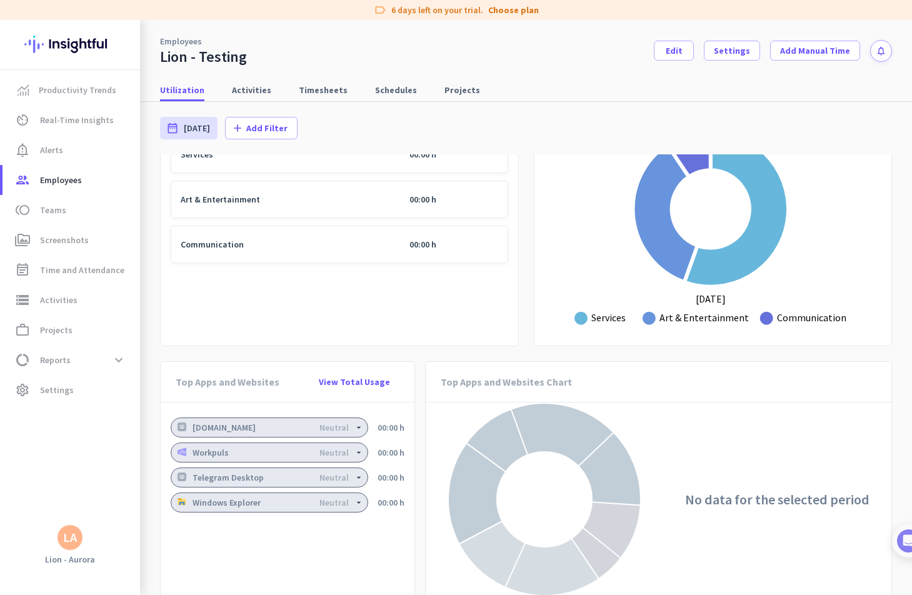
scroll to position [738, 0]
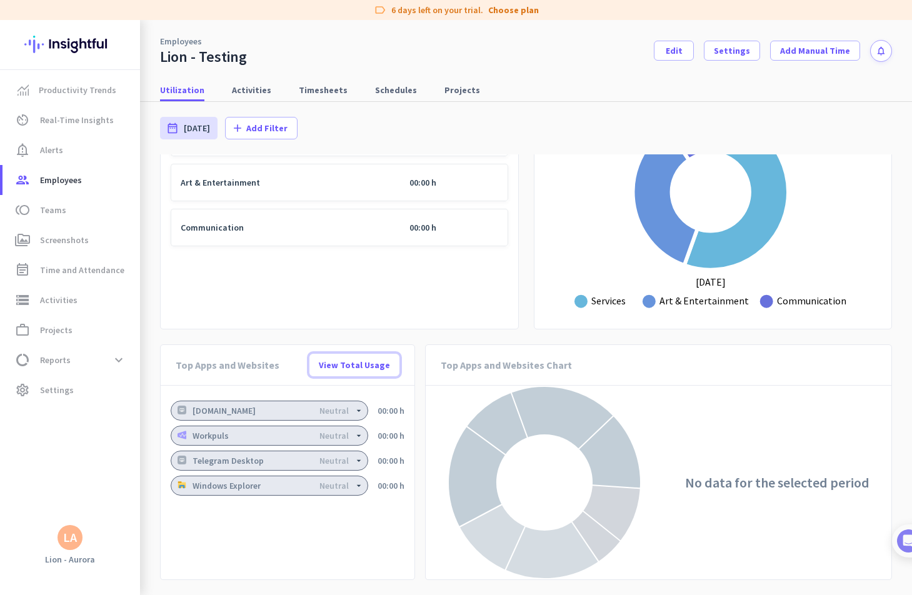
click at [345, 363] on span "View Total Usage" at bounding box center [354, 365] width 71 height 13
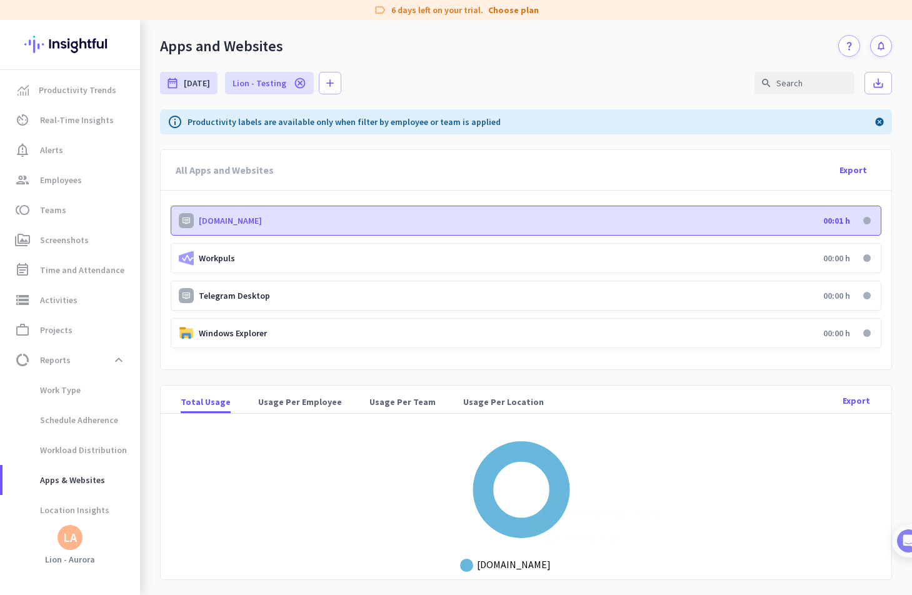
scroll to position [1, 0]
click at [294, 83] on icon "cancel" at bounding box center [300, 83] width 13 height 13
click at [88, 114] on span "Real-Time Insights" at bounding box center [77, 120] width 74 height 15
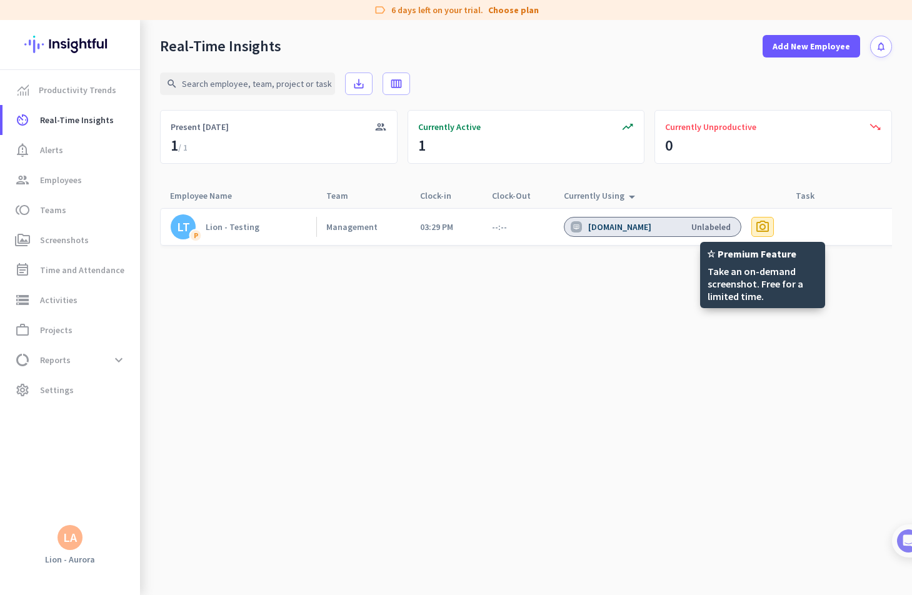
click at [757, 225] on span "photo_camera" at bounding box center [762, 226] width 15 height 15
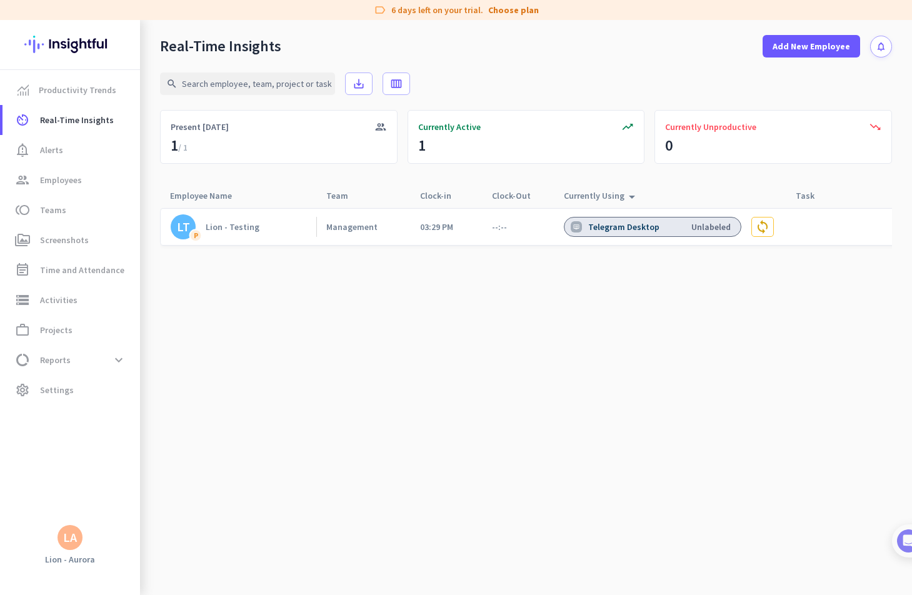
click at [745, 420] on cdk-virtual-scroll-viewport "LT P Lion - Testing Management 03:29 PM --:-- Telegram Desktop Unlabeled sync" at bounding box center [526, 402] width 732 height 388
click at [627, 348] on cdk-virtual-scroll-viewport "LT P Lion - Testing Management 03:29 PM --:-- desktop_access_disabled Inactive" at bounding box center [526, 402] width 732 height 388
click at [600, 337] on cdk-virtual-scroll-viewport "LT P Lion - Testing Management 03:29 PM --:-- desktop_access_disabled Inactive" at bounding box center [526, 402] width 732 height 388
click at [599, 332] on cdk-virtual-scroll-viewport "LT P Lion - Testing Management 03:29 PM --:-- desktop_access_disabled Inactive" at bounding box center [526, 402] width 732 height 388
click at [602, 191] on div "Currently Using arrow_drop_up" at bounding box center [602, 196] width 76 height 18
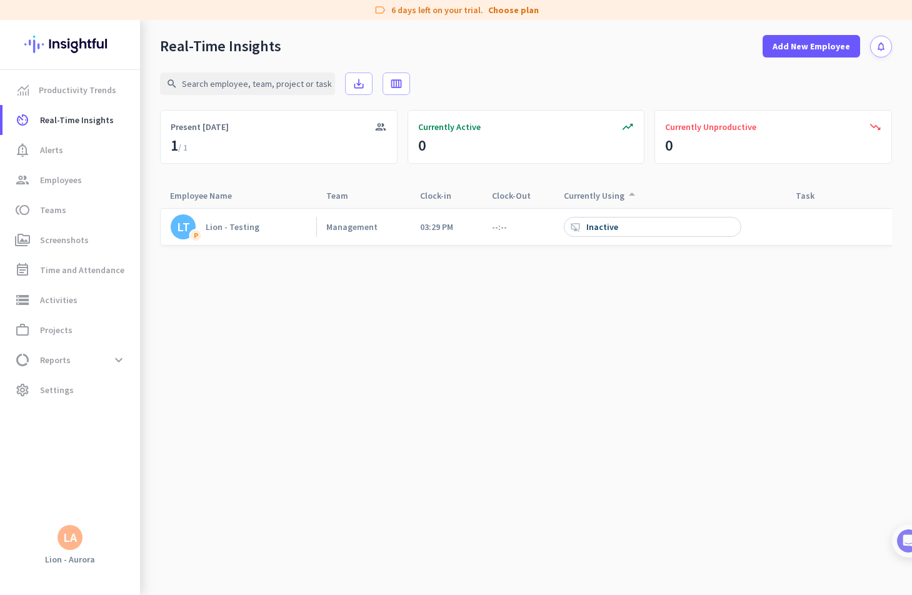
click at [602, 191] on div "Currently Using arrow_drop_up" at bounding box center [602, 196] width 76 height 18
click at [627, 193] on icon "arrow_drop_up" at bounding box center [632, 194] width 15 height 15
click at [99, 124] on span "Real-Time Insights" at bounding box center [77, 120] width 74 height 15
drag, startPoint x: 822, startPoint y: 227, endPoint x: 74, endPoint y: 176, distance: 749.5
click at [74, 176] on span "Employees" at bounding box center [61, 180] width 42 height 15
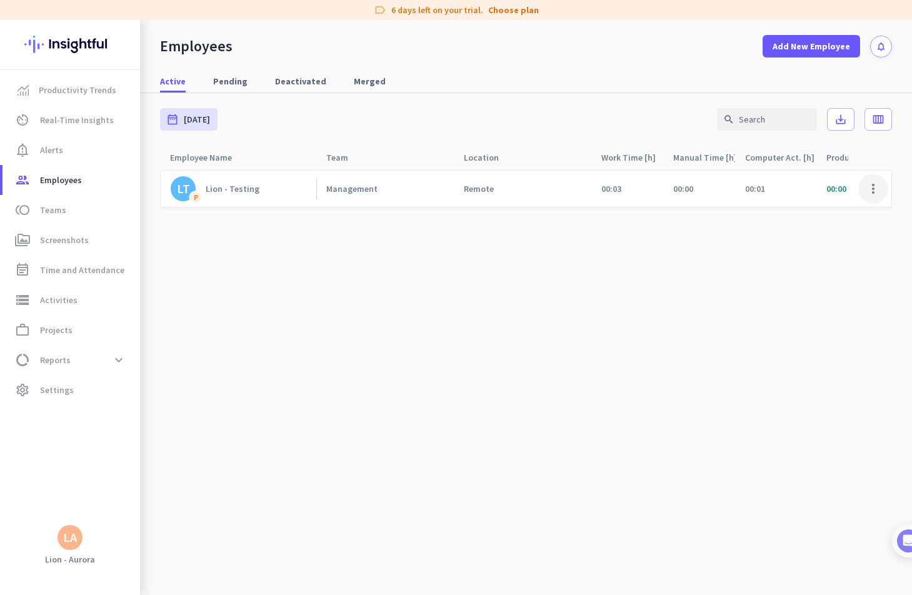
click at [874, 179] on span at bounding box center [874, 189] width 30 height 30
click at [842, 239] on span "Deactivate Employee" at bounding box center [837, 238] width 83 height 11
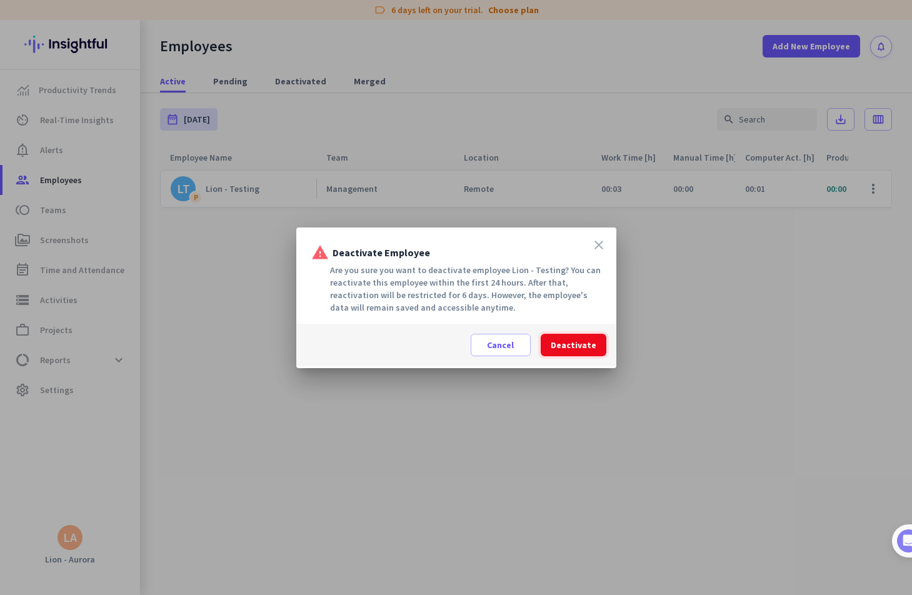
click at [585, 345] on span "Deactivate" at bounding box center [574, 345] width 46 height 13
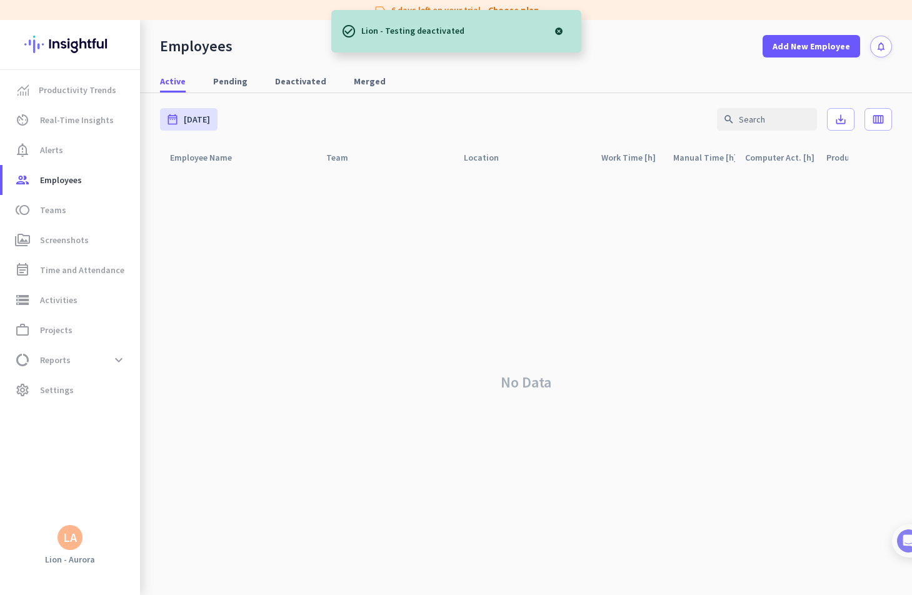
click at [593, 283] on div "No Data" at bounding box center [526, 382] width 732 height 426
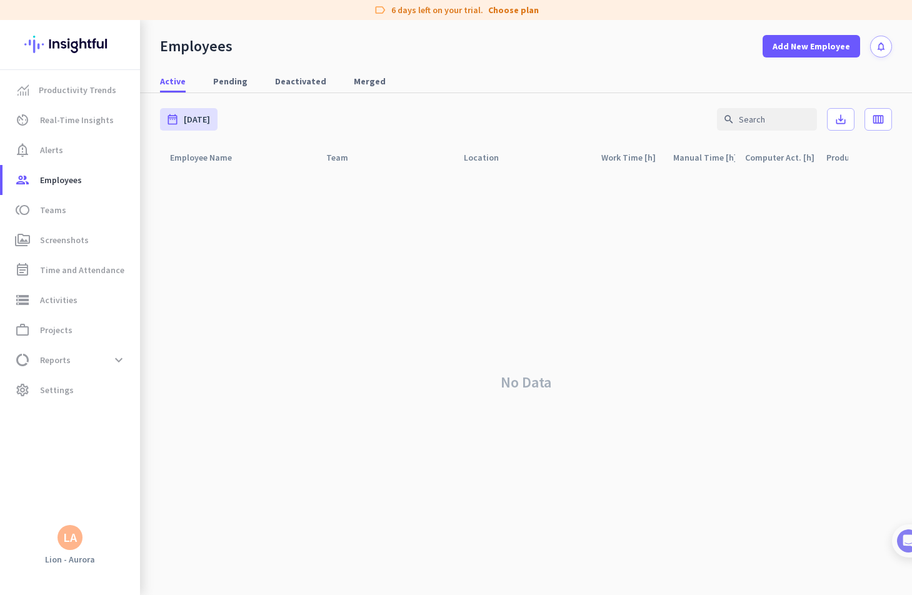
click at [506, 74] on div "Active Pending Deactivated Merged" at bounding box center [526, 81] width 772 height 23
click at [379, 293] on div "No Data" at bounding box center [526, 382] width 732 height 426
click at [83, 178] on span "group Employees" at bounding box center [72, 180] width 118 height 15
click at [292, 78] on span "Deactivated" at bounding box center [300, 81] width 51 height 13
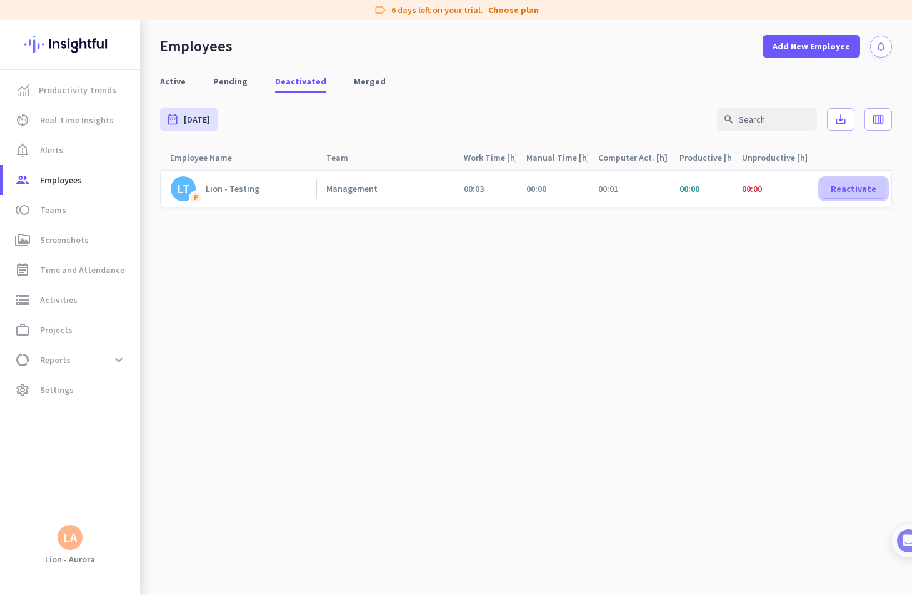
click at [847, 191] on span "Reactivate" at bounding box center [854, 189] width 46 height 13
click at [617, 223] on div "No Data" at bounding box center [526, 382] width 732 height 426
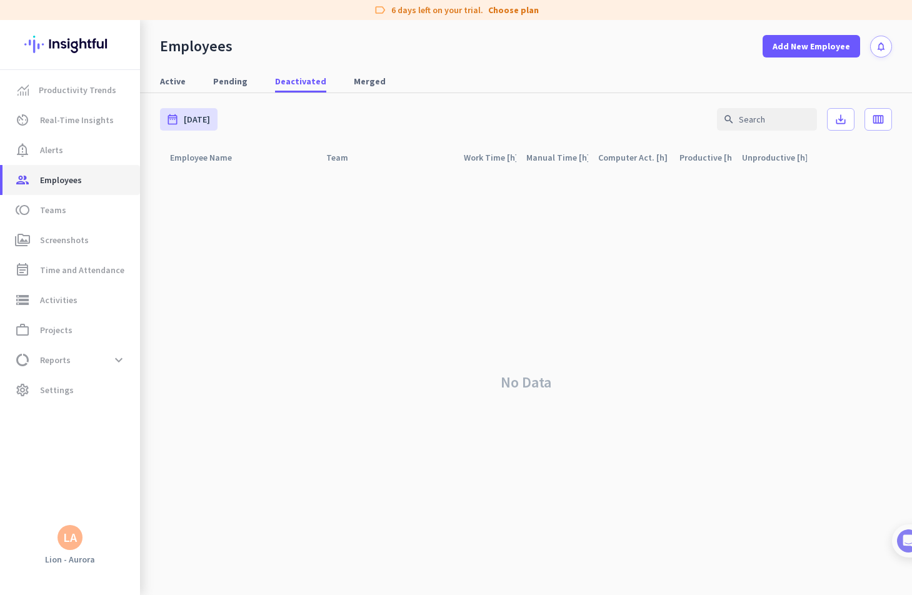
click at [75, 178] on span "Employees" at bounding box center [61, 180] width 42 height 15
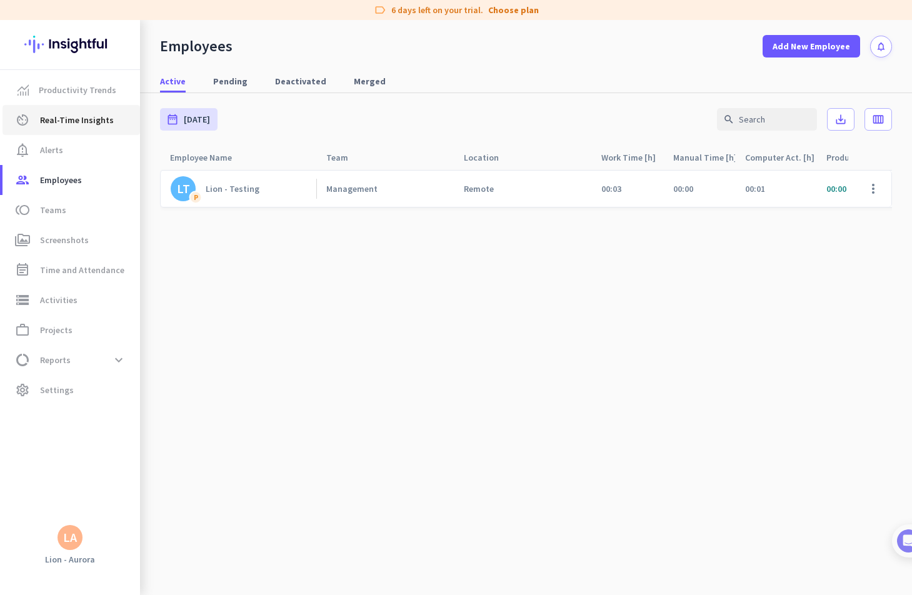
click at [73, 118] on span "Real-Time Insights" at bounding box center [77, 120] width 74 height 15
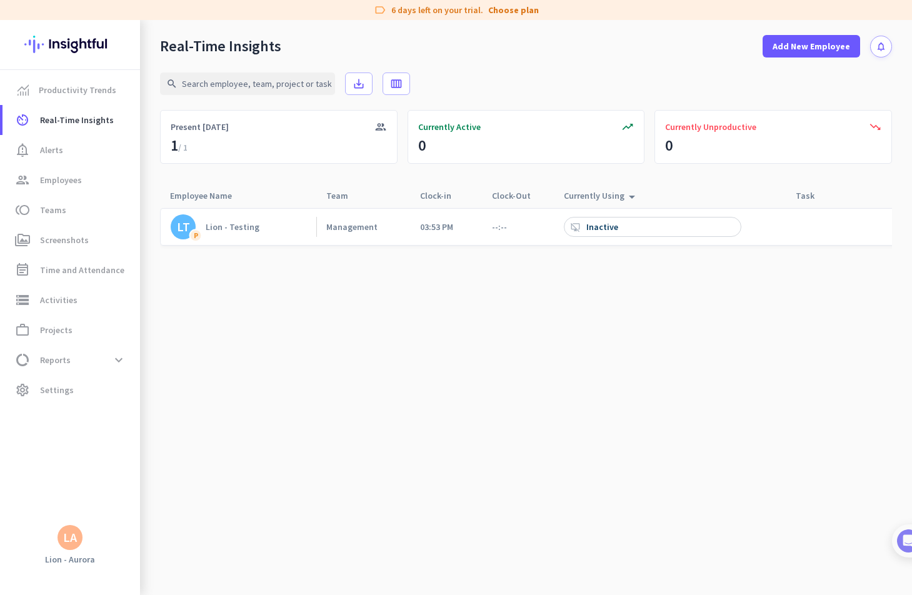
click at [628, 200] on icon "arrow_drop_up" at bounding box center [632, 196] width 15 height 15
click at [630, 199] on icon "arrow_drop_up" at bounding box center [632, 194] width 15 height 15
click at [627, 195] on icon "arrow_drop_up" at bounding box center [632, 194] width 15 height 15
click at [78, 170] on link "group Employees" at bounding box center [72, 180] width 138 height 30
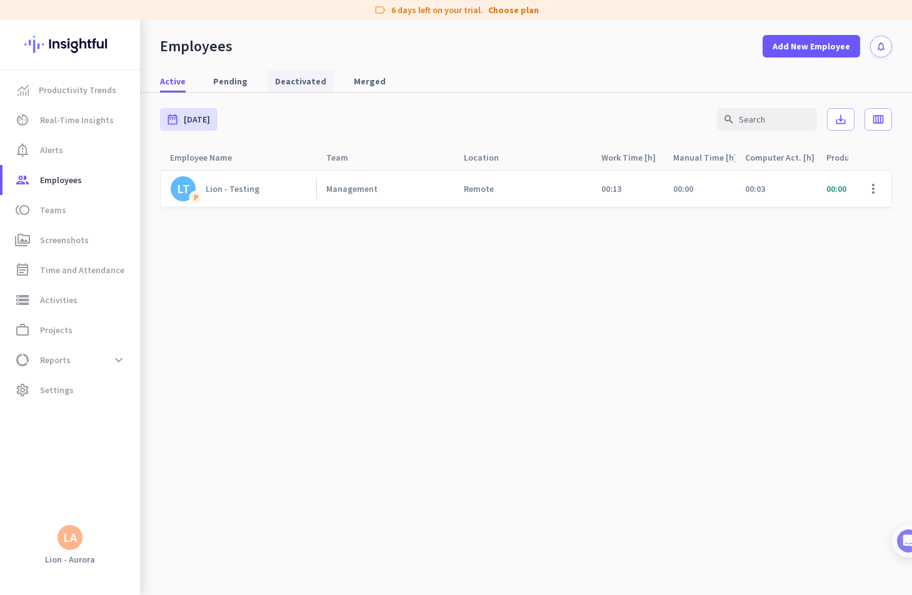
click at [295, 80] on span "Deactivated" at bounding box center [300, 81] width 51 height 13
click at [178, 78] on span "Active" at bounding box center [173, 81] width 26 height 13
click at [516, 338] on cdk-virtual-scroll-viewport "LT P Lion - Testing Management Remote 00:13 00:00 00:03 00:00 00:00 00:03 00:10…" at bounding box center [526, 382] width 732 height 426
click at [236, 192] on div "Lion - Testing" at bounding box center [233, 188] width 54 height 11
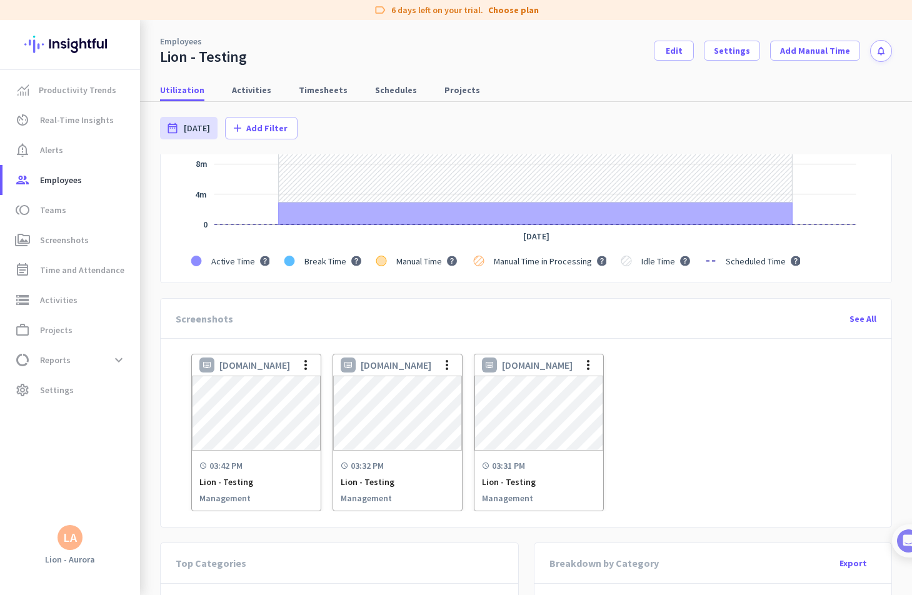
scroll to position [313, 0]
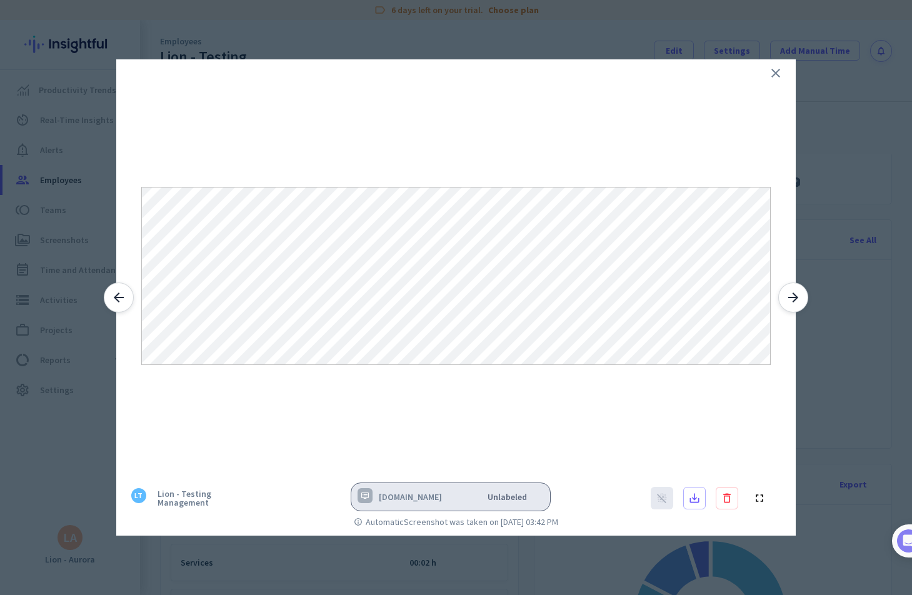
click at [521, 423] on div at bounding box center [456, 263] width 680 height 408
click at [777, 76] on icon "close" at bounding box center [775, 73] width 15 height 15
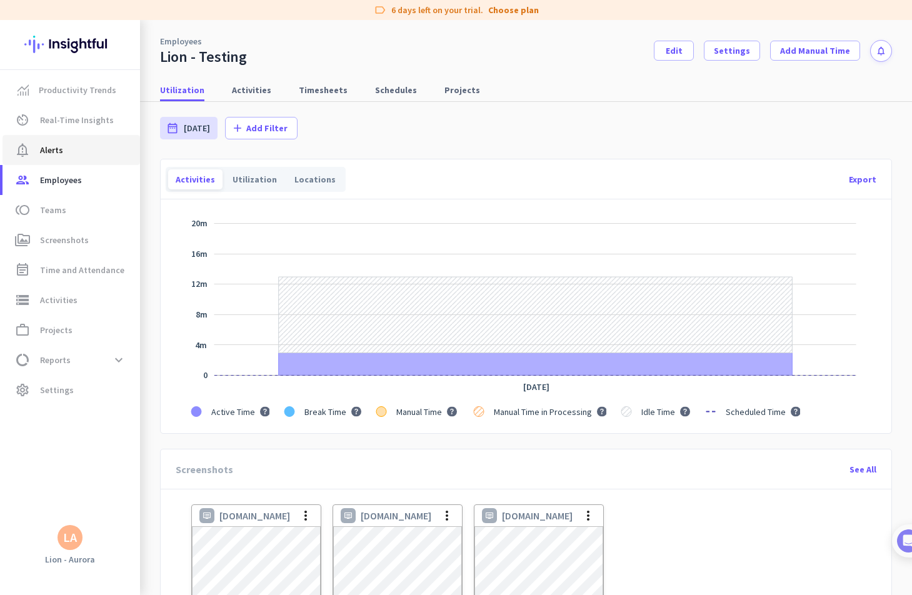
scroll to position [63, 0]
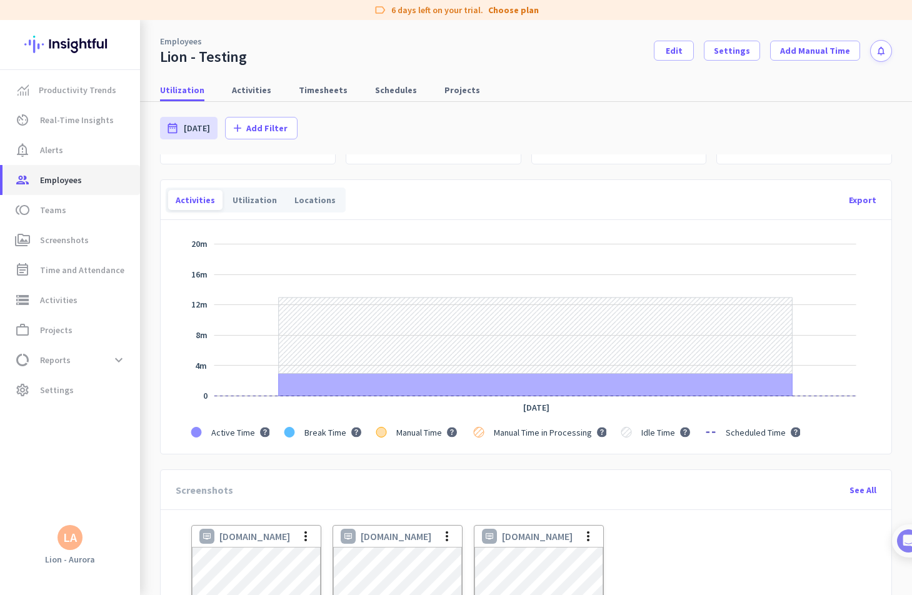
click at [68, 175] on span "Employees" at bounding box center [61, 180] width 42 height 15
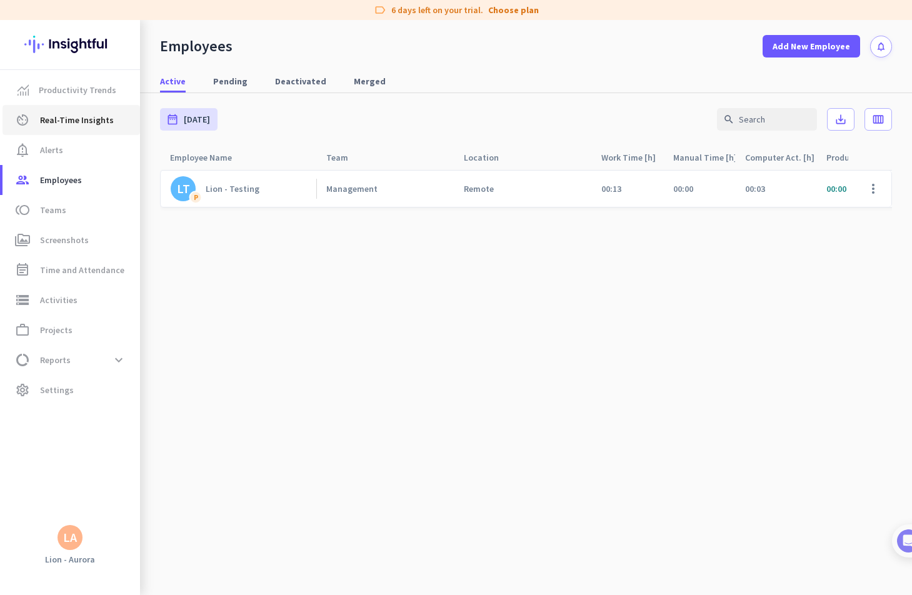
click at [61, 125] on span "Real-Time Insights" at bounding box center [77, 120] width 74 height 15
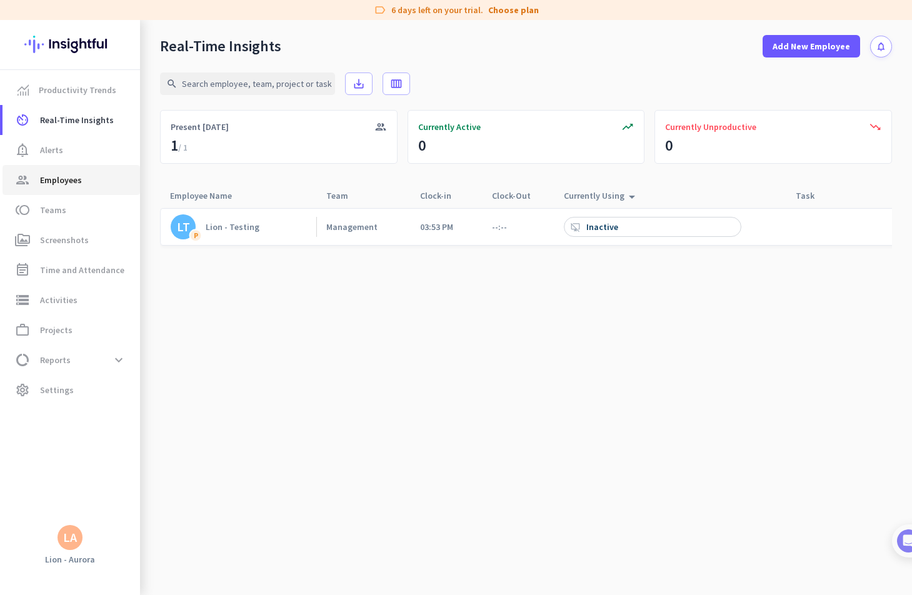
click at [62, 178] on span "Employees" at bounding box center [61, 180] width 42 height 15
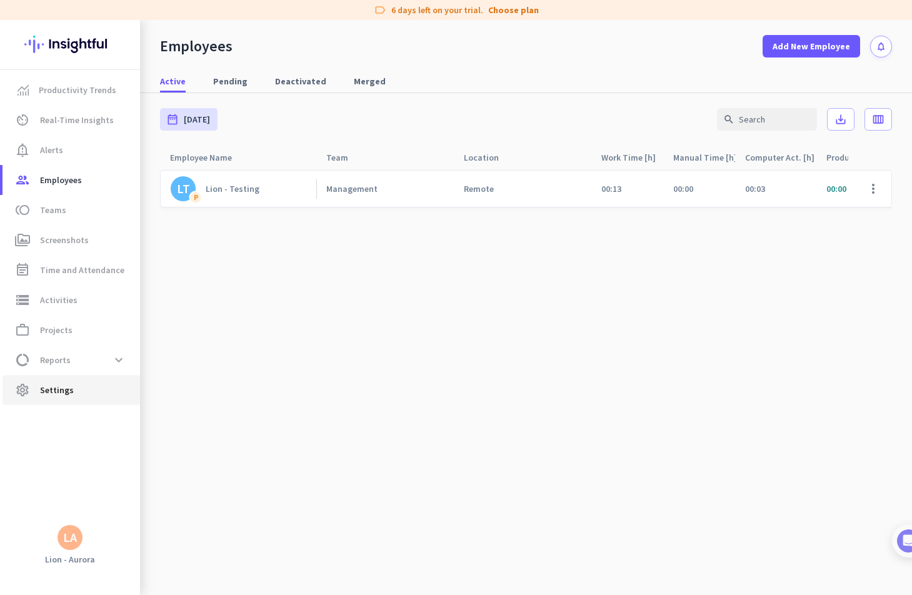
click at [63, 392] on span "Settings" at bounding box center [57, 390] width 34 height 15
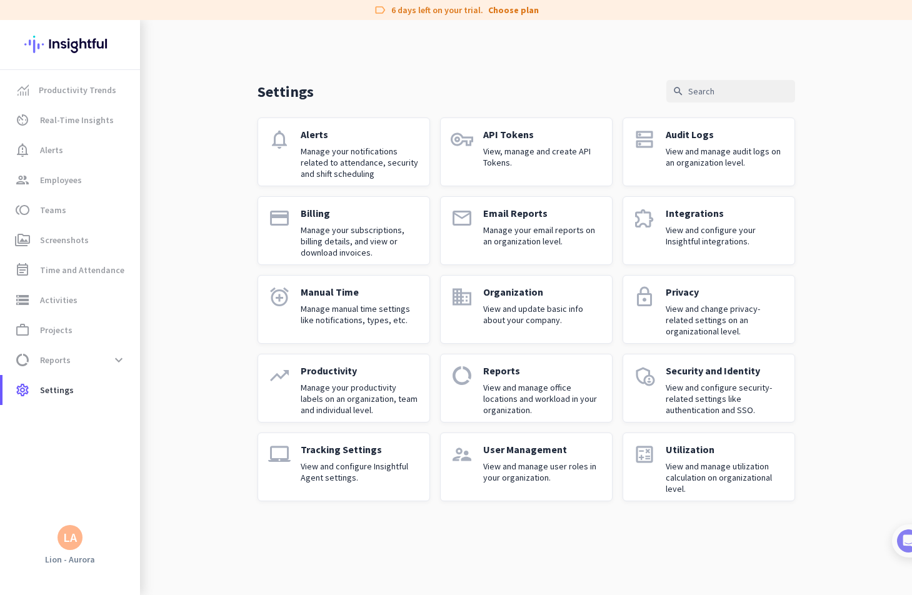
click at [301, 448] on p "Tracking Settings" at bounding box center [360, 449] width 119 height 13
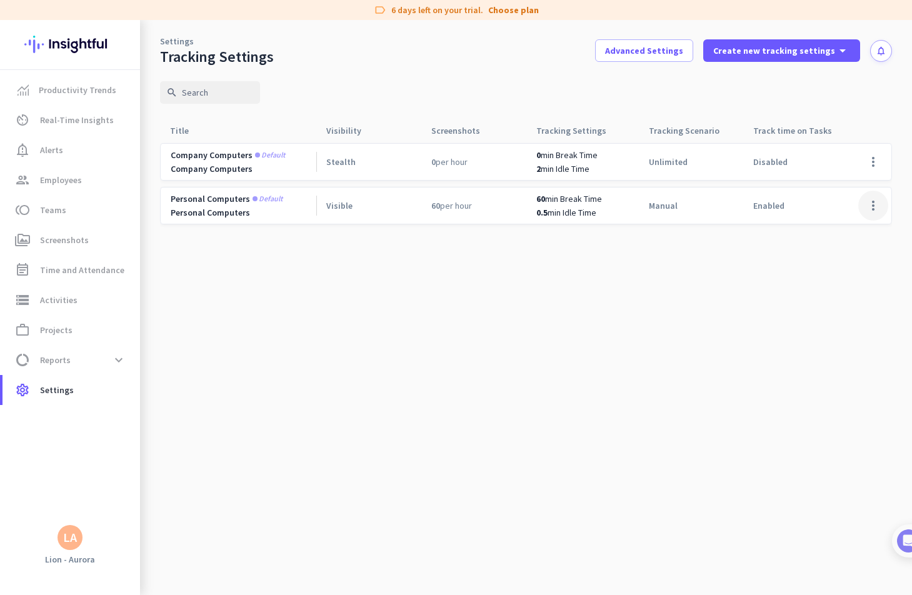
click at [872, 211] on span at bounding box center [874, 206] width 30 height 30
click at [859, 225] on div "Edit" at bounding box center [848, 232] width 80 height 23
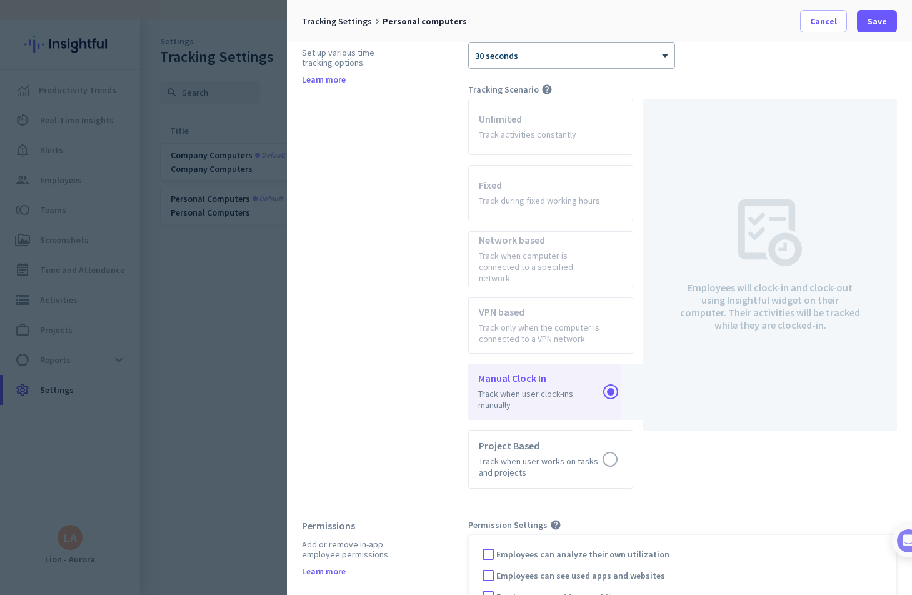
scroll to position [320, 0]
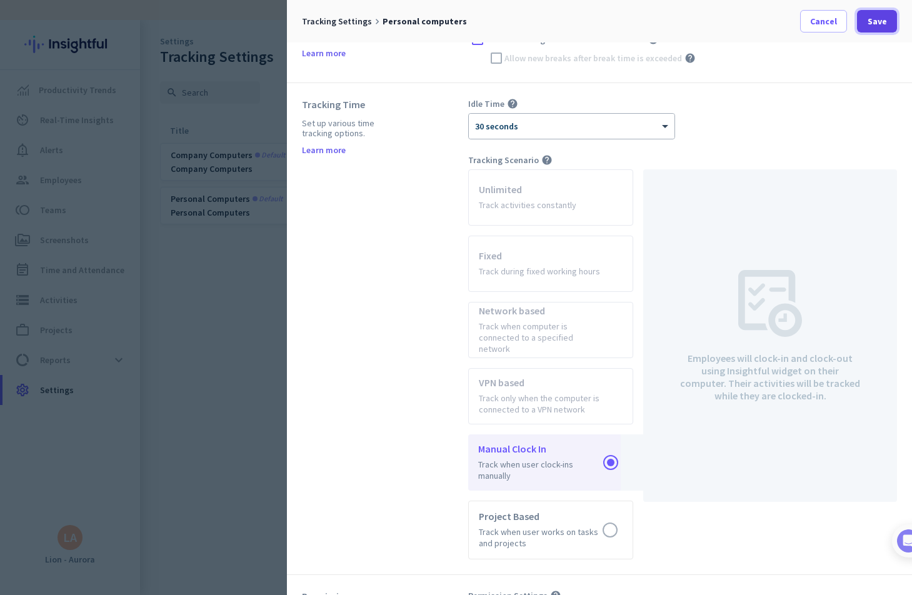
click at [877, 23] on span "Save" at bounding box center [877, 21] width 19 height 13
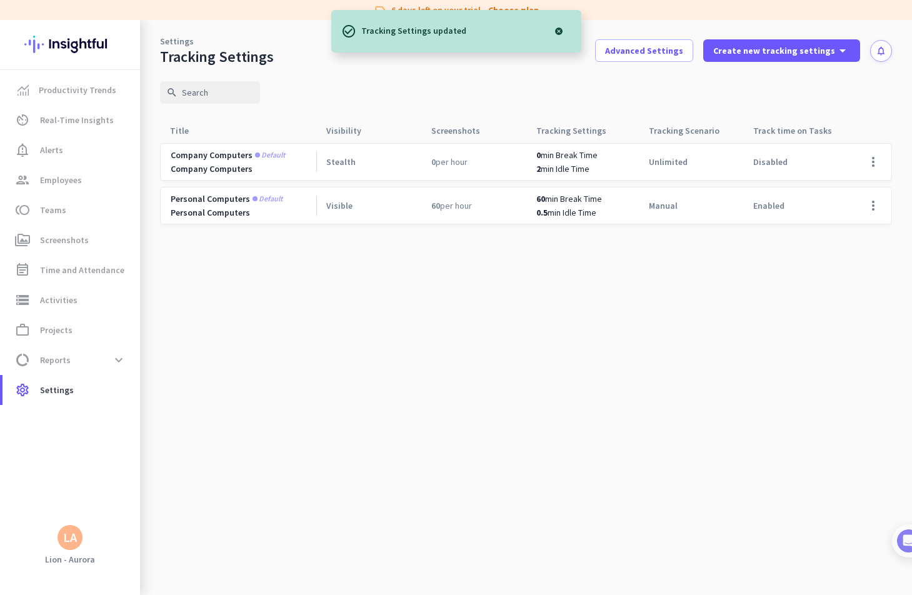
click at [243, 352] on cdk-virtual-scroll-viewport "Company computers Default Company Computers Stealth 0 per hour 0 min Break Time…" at bounding box center [526, 369] width 732 height 453
click at [56, 388] on span "Settings" at bounding box center [57, 390] width 34 height 15
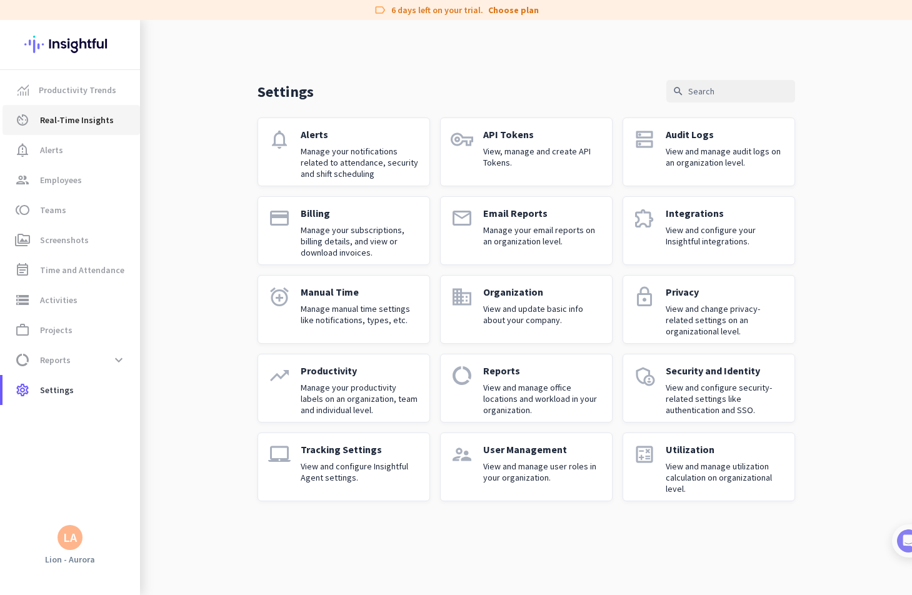
click at [94, 117] on span "Real-Time Insights" at bounding box center [77, 120] width 74 height 15
